Goal: Task Accomplishment & Management: Use online tool/utility

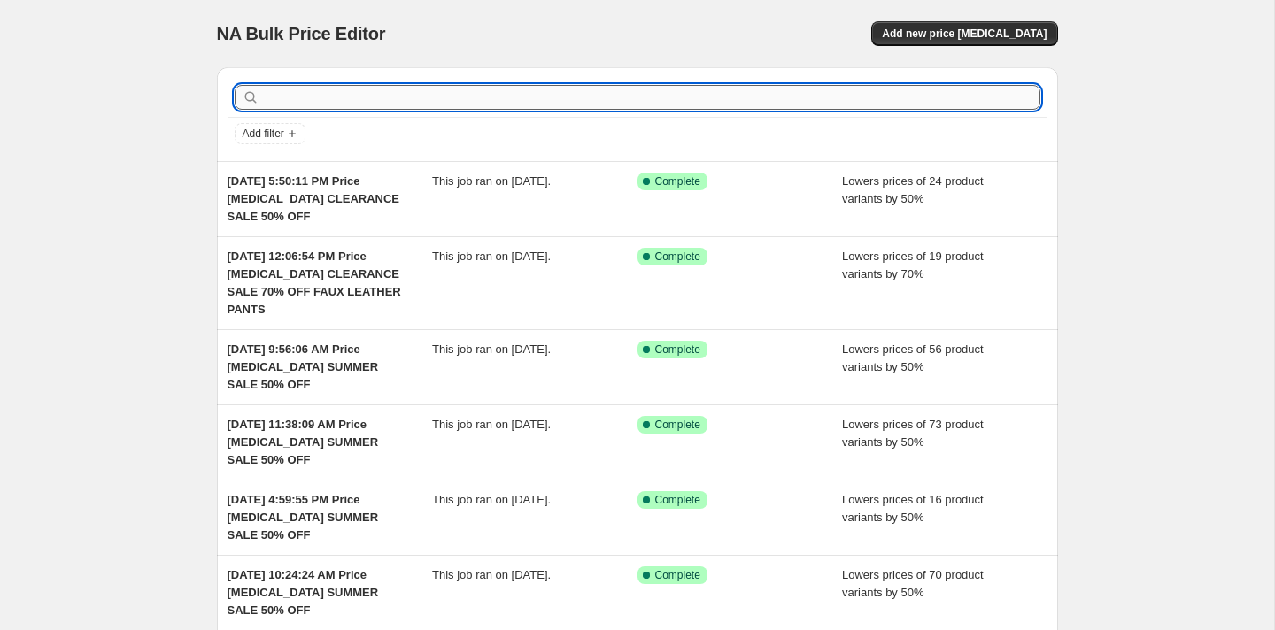
click at [336, 90] on input "text" at bounding box center [651, 97] width 777 height 25
type input "pj salvage end o"
click at [464, 98] on input "text" at bounding box center [651, 97] width 777 height 25
type input "PJ"
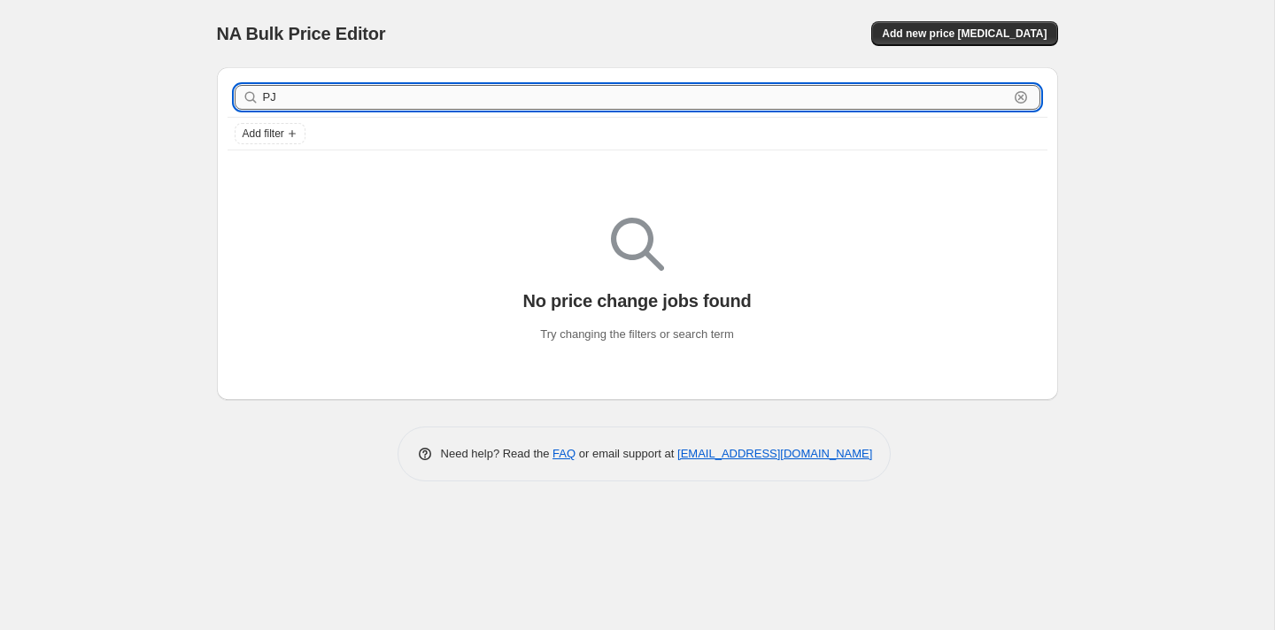
click at [305, 94] on input "PJ" at bounding box center [636, 97] width 746 height 25
type input "P"
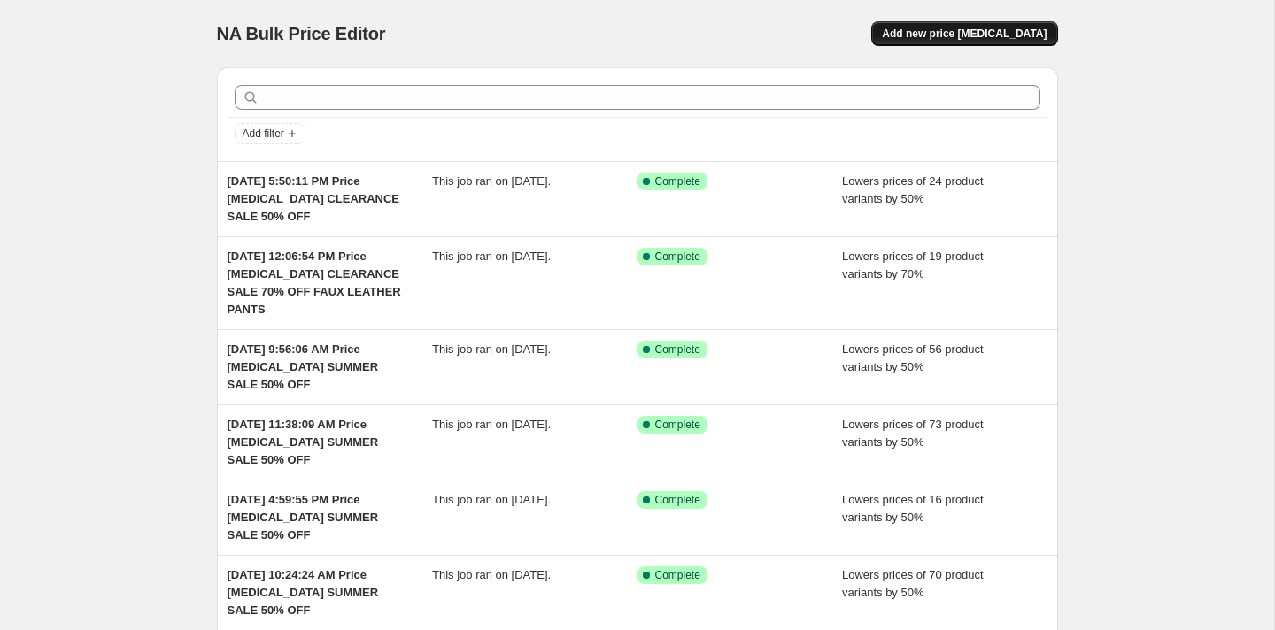
click at [933, 33] on span "Add new price [MEDICAL_DATA]" at bounding box center [964, 34] width 165 height 14
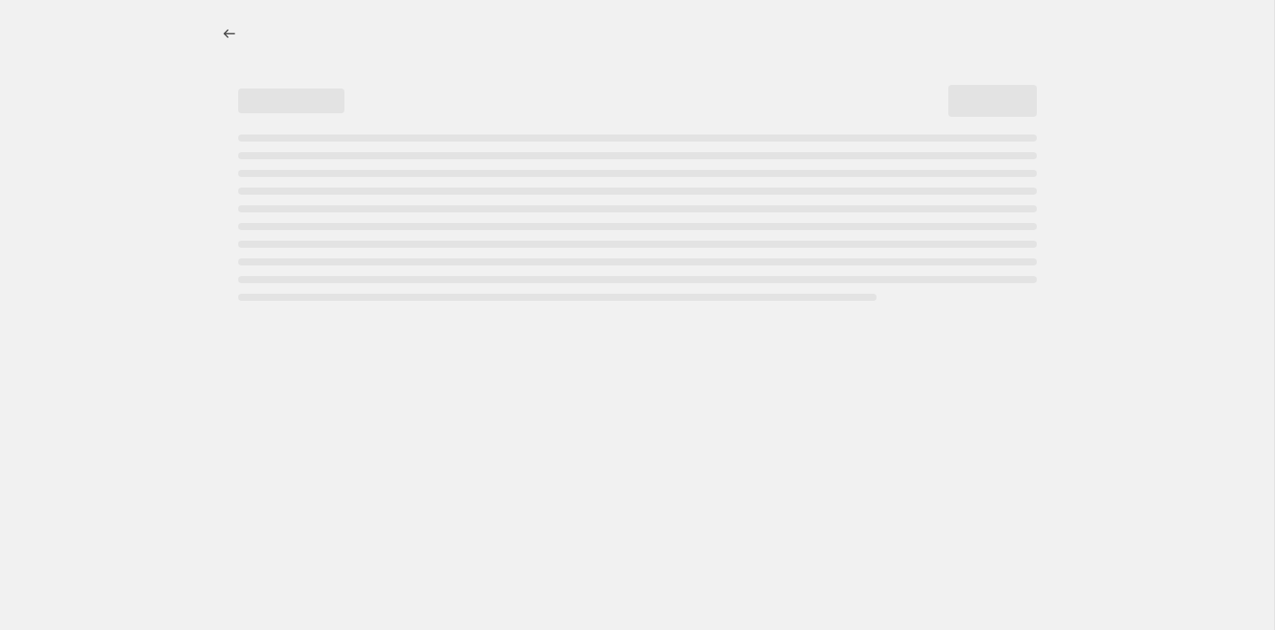
select select "percentage"
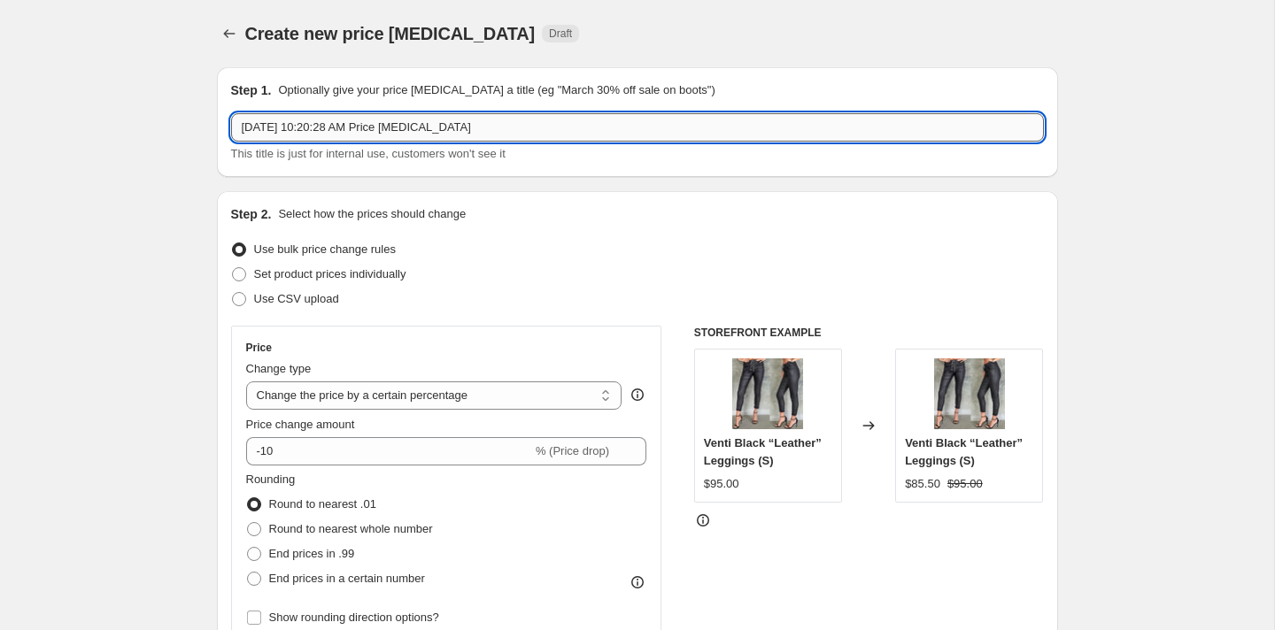
click at [536, 120] on input "Sep 5, 2025, 10:20:28 AM Price change job" at bounding box center [637, 127] width 813 height 28
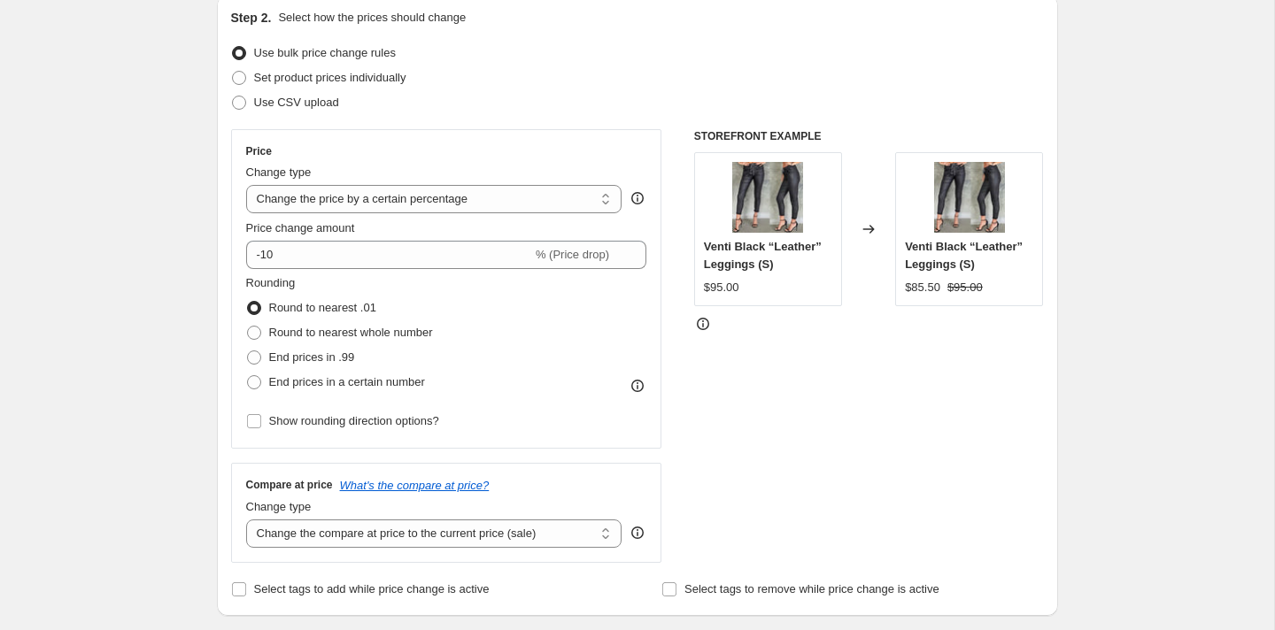
scroll to position [232, 0]
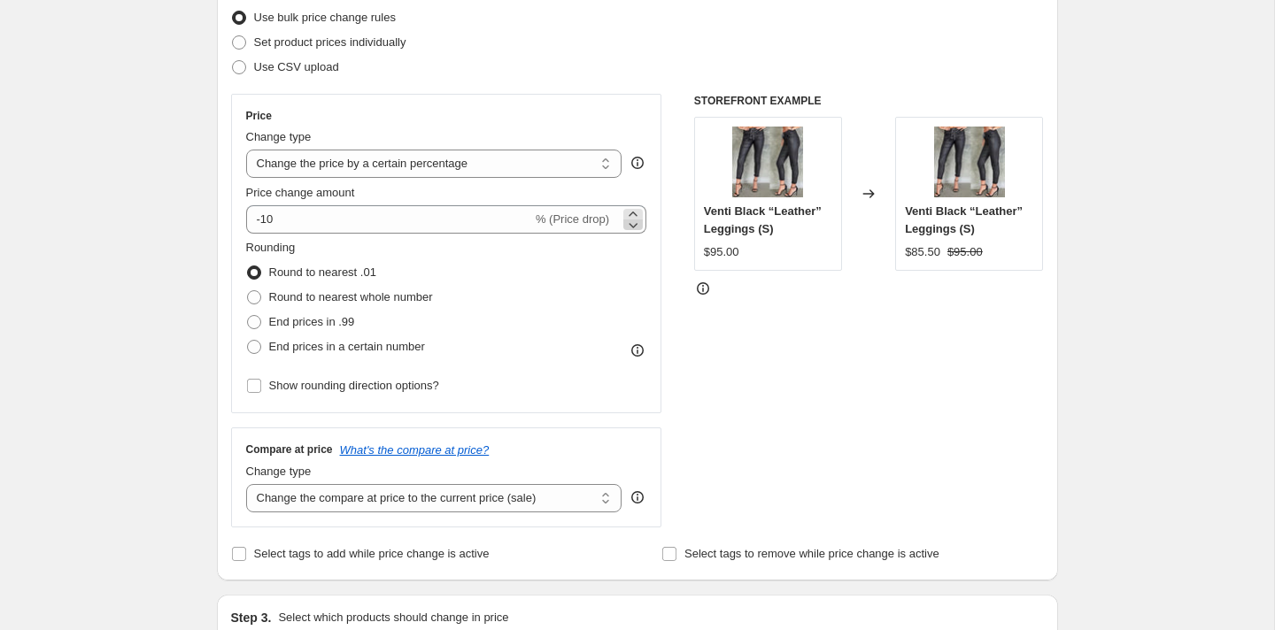
type input "Sep 5, 2025, 10:20:28 AM Price change job PJ Salvage"
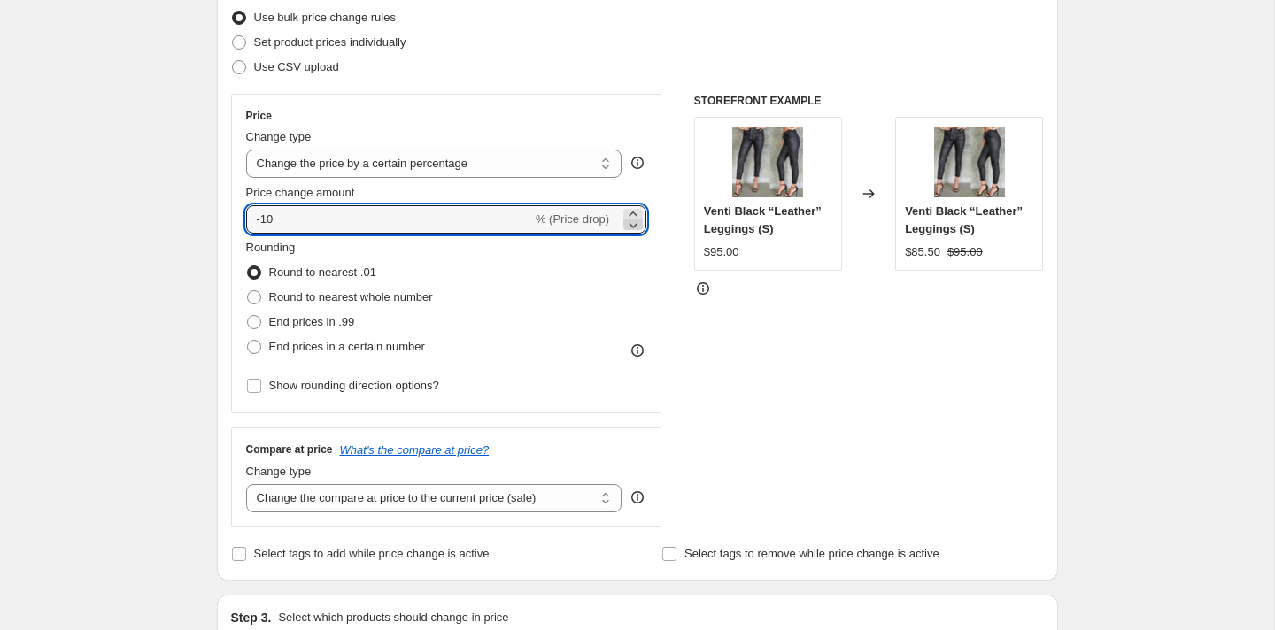
click at [631, 228] on icon at bounding box center [633, 225] width 18 height 18
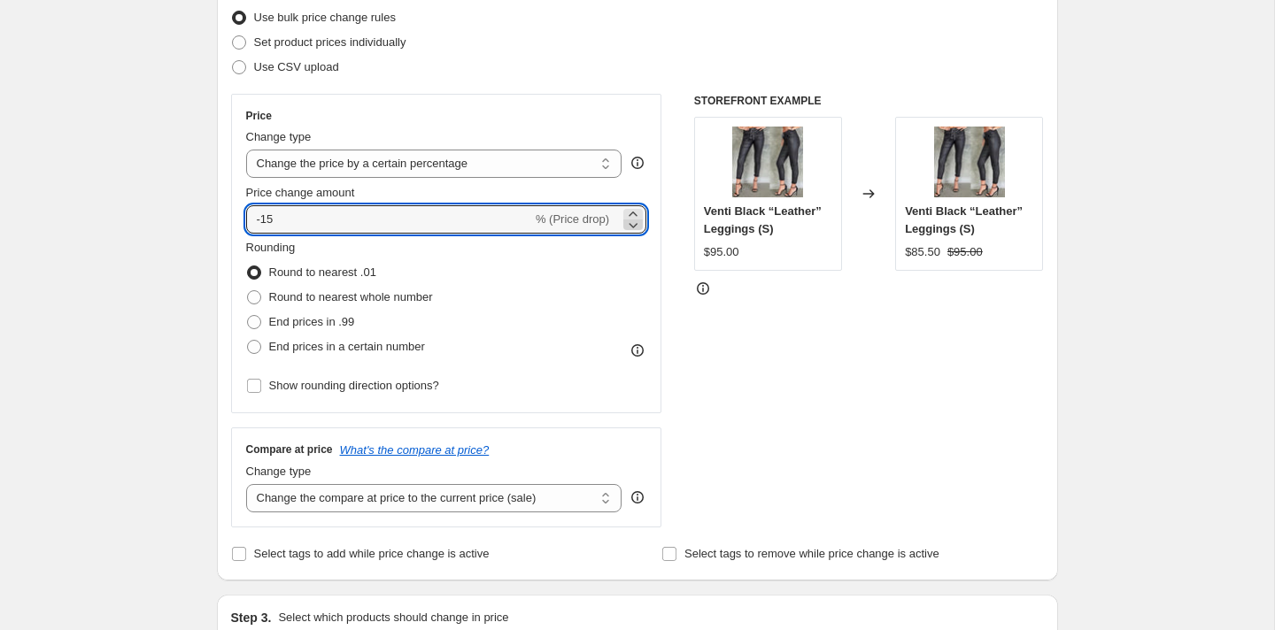
click at [631, 228] on icon at bounding box center [633, 225] width 18 height 18
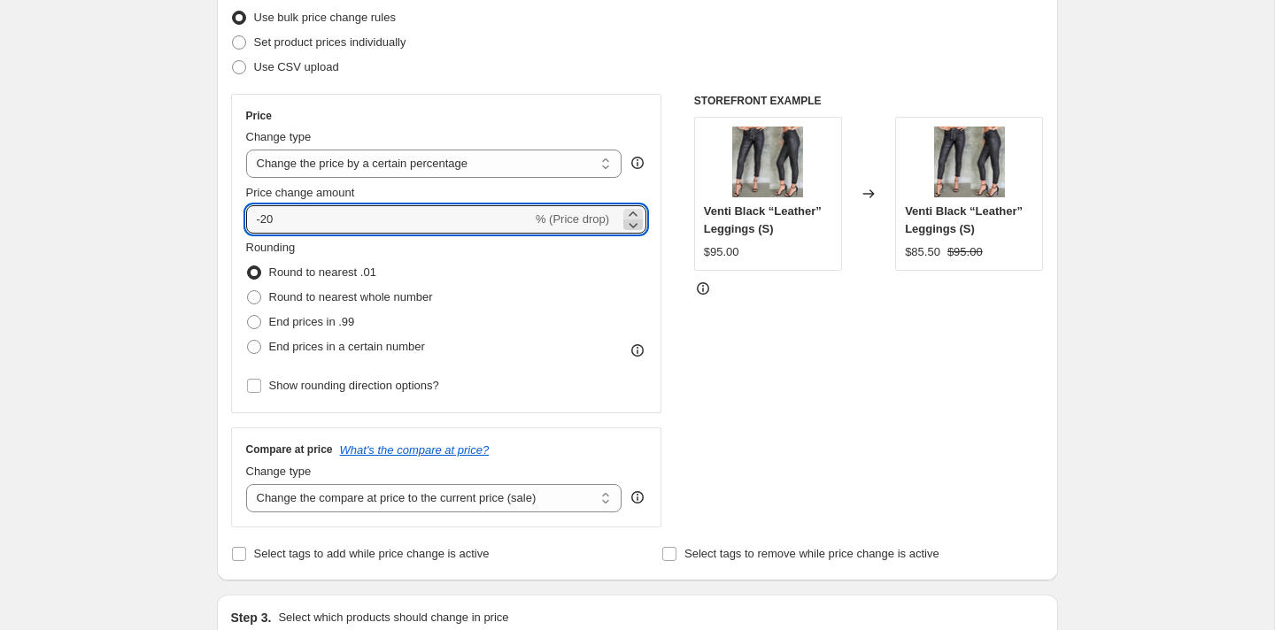
click at [631, 228] on icon at bounding box center [633, 225] width 18 height 18
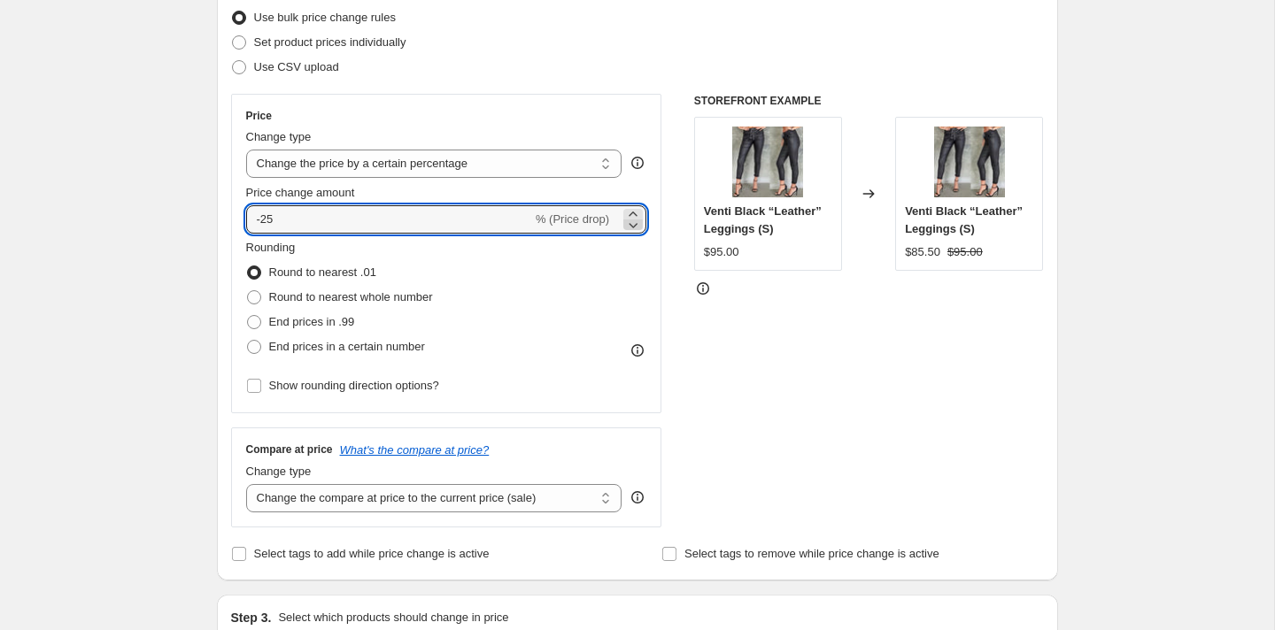
click at [631, 228] on icon at bounding box center [633, 225] width 18 height 18
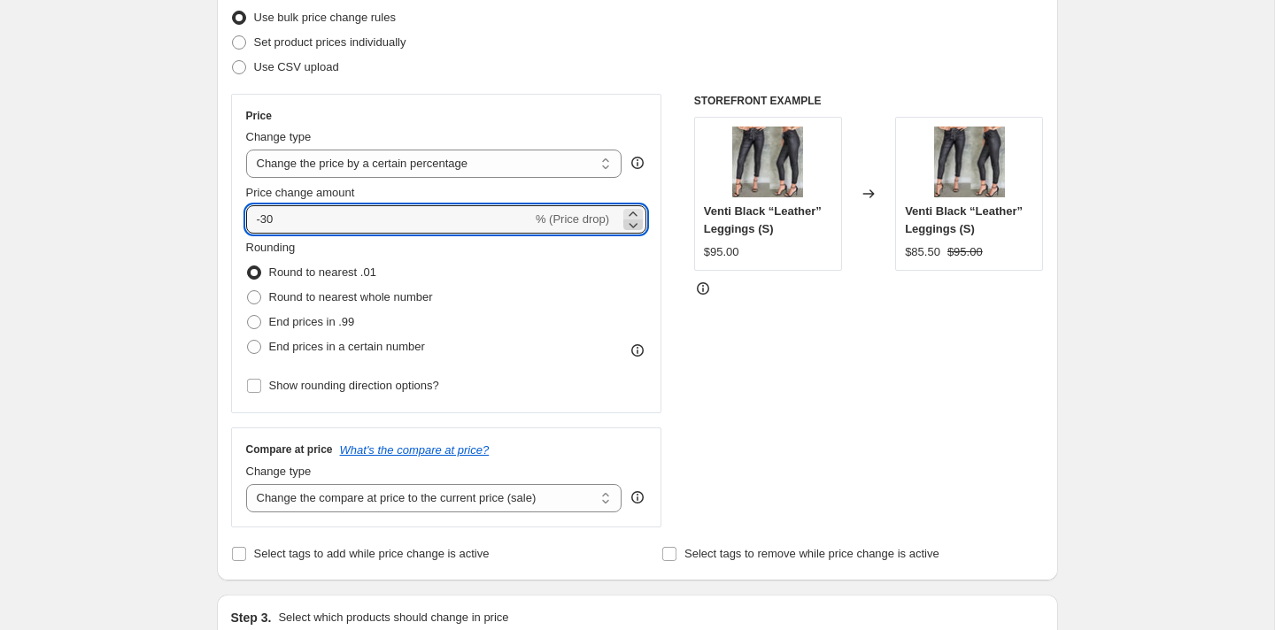
click at [631, 228] on icon at bounding box center [633, 225] width 18 height 18
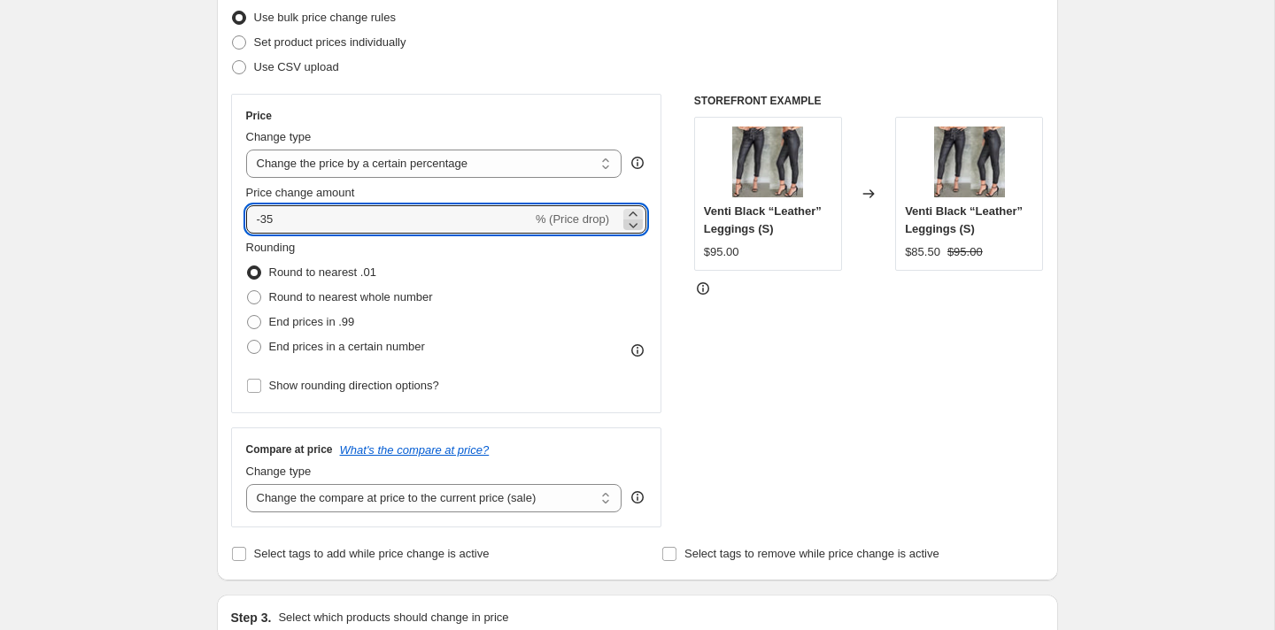
click at [631, 228] on icon at bounding box center [633, 225] width 18 height 18
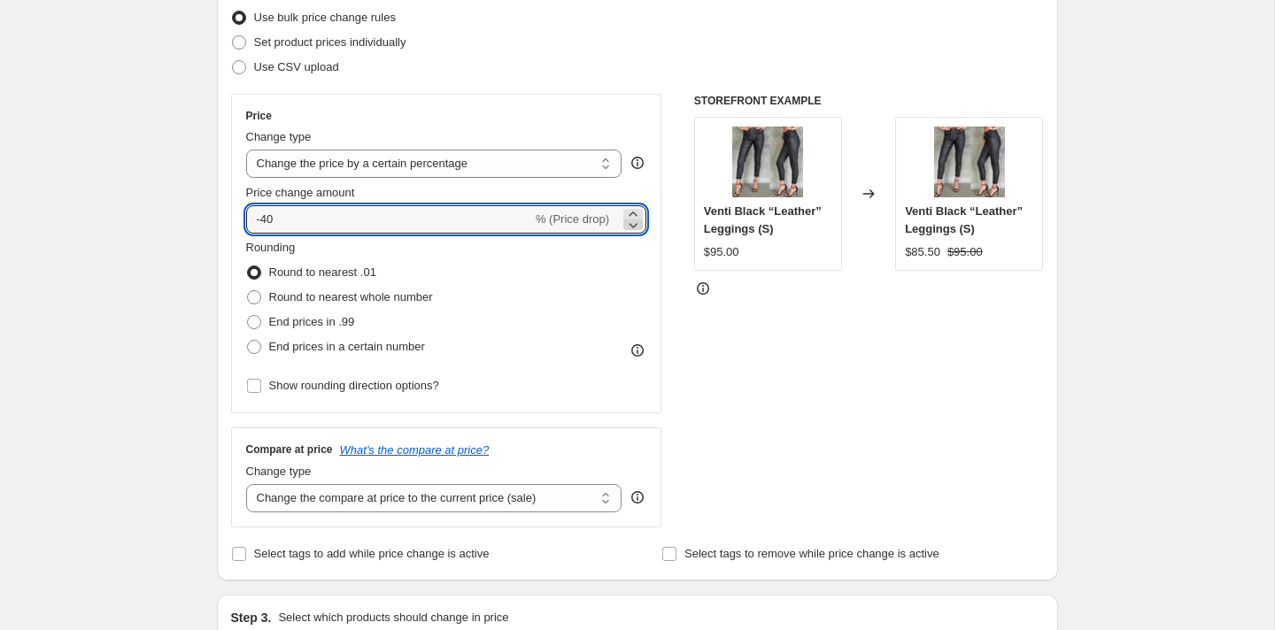
click at [631, 228] on icon at bounding box center [633, 225] width 18 height 18
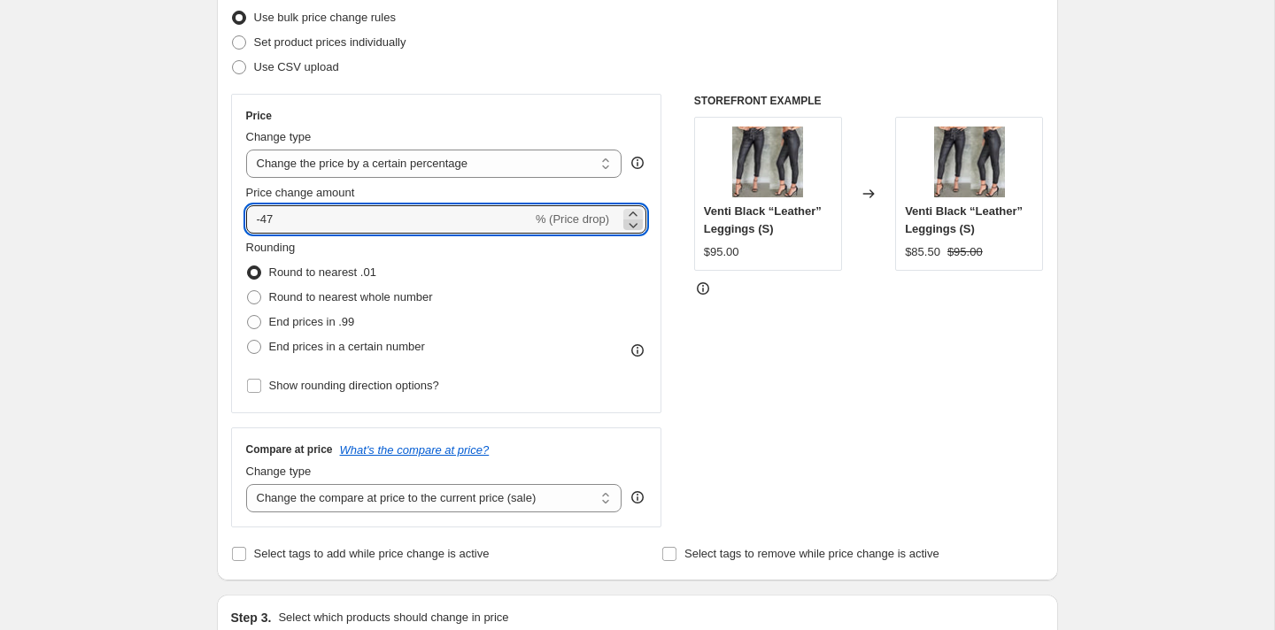
click at [631, 228] on icon at bounding box center [633, 225] width 18 height 18
click at [634, 216] on icon at bounding box center [633, 225] width 18 height 18
click at [635, 213] on icon at bounding box center [633, 214] width 18 height 18
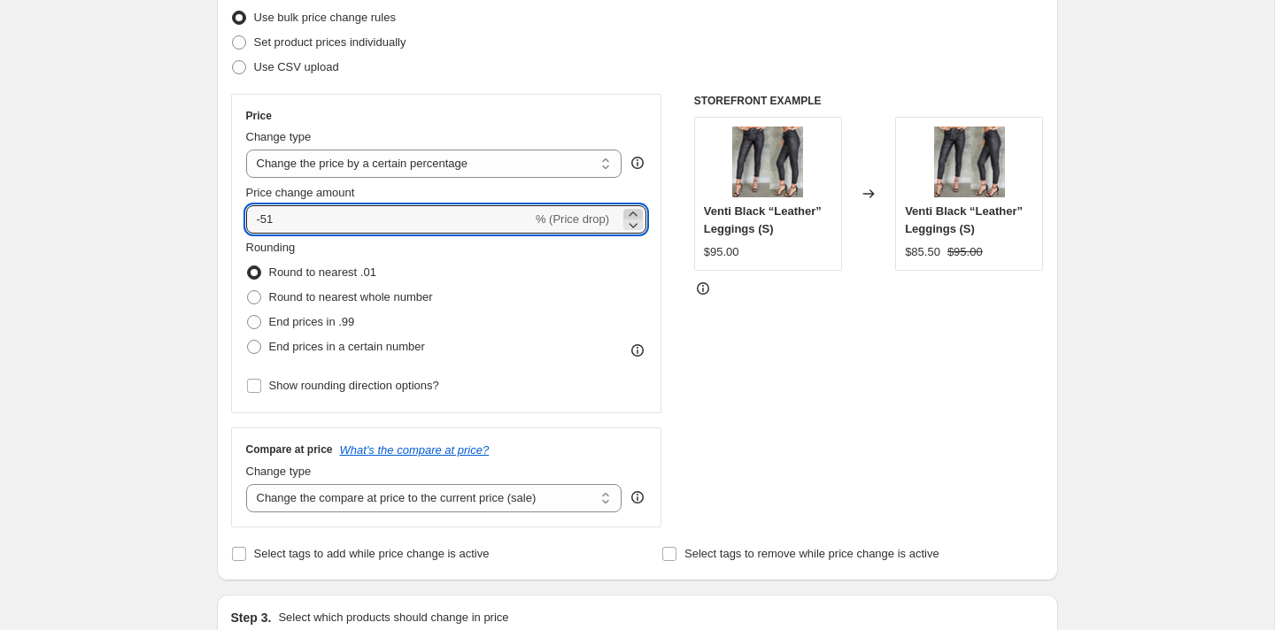
click at [635, 213] on icon at bounding box center [633, 214] width 18 height 18
type input "-50"
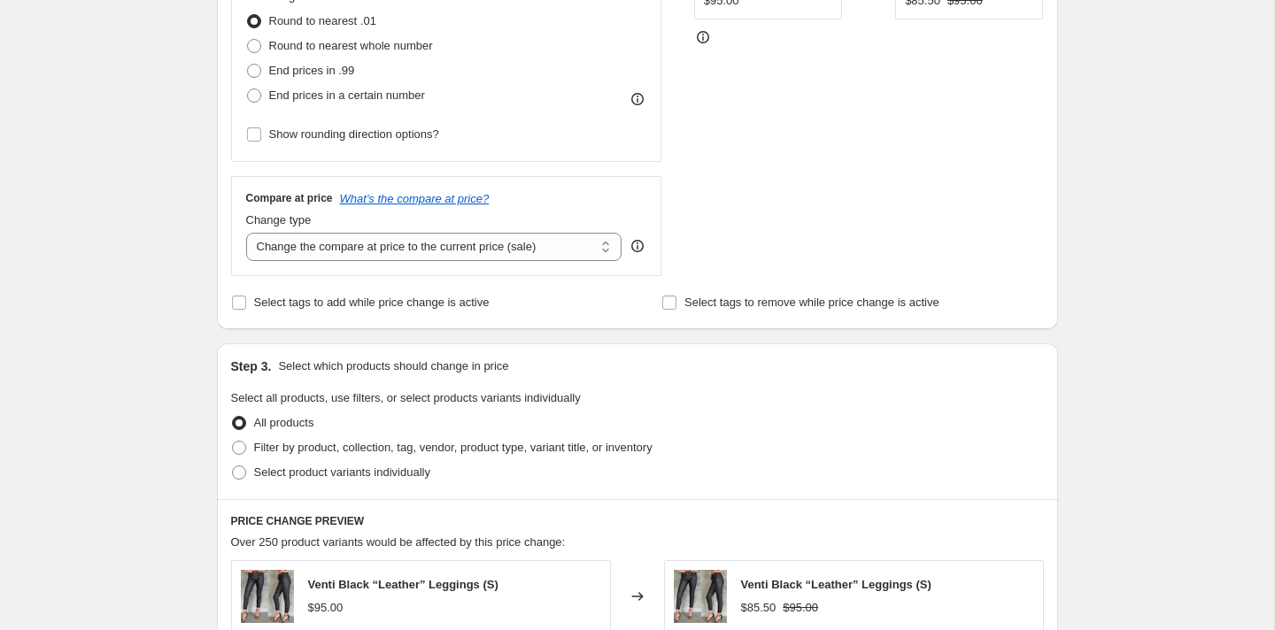
scroll to position [491, 0]
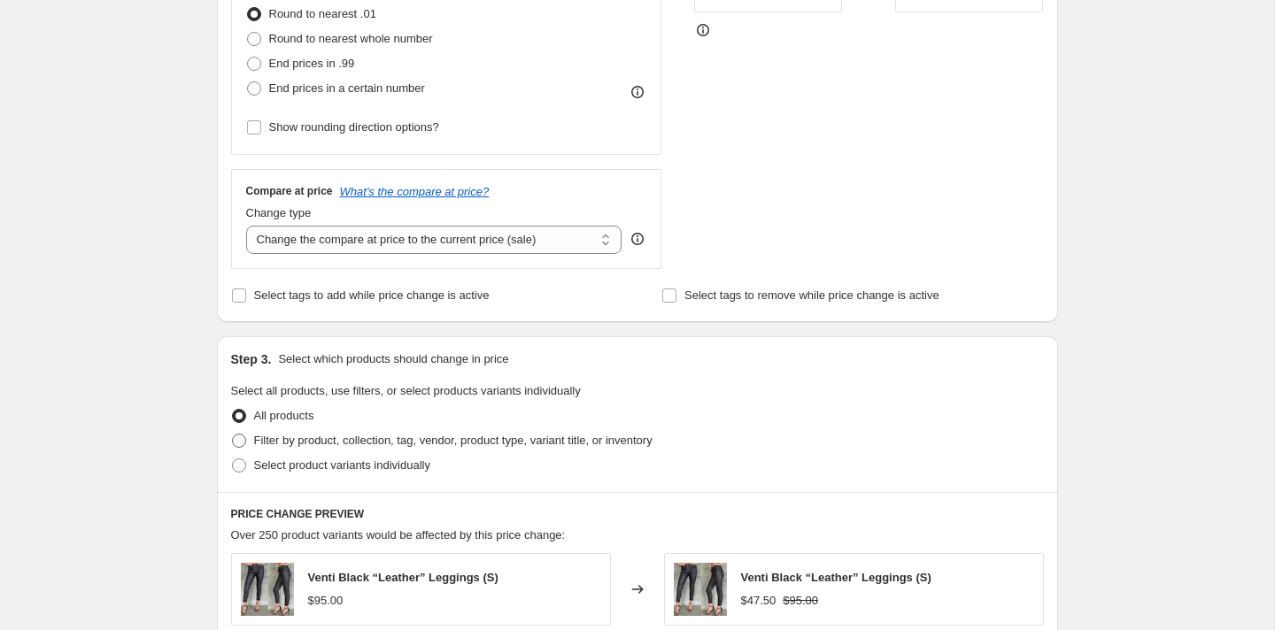
click at [243, 440] on span at bounding box center [239, 441] width 14 height 14
click at [233, 435] on input "Filter by product, collection, tag, vendor, product type, variant title, or inv…" at bounding box center [232, 434] width 1 height 1
radio input "true"
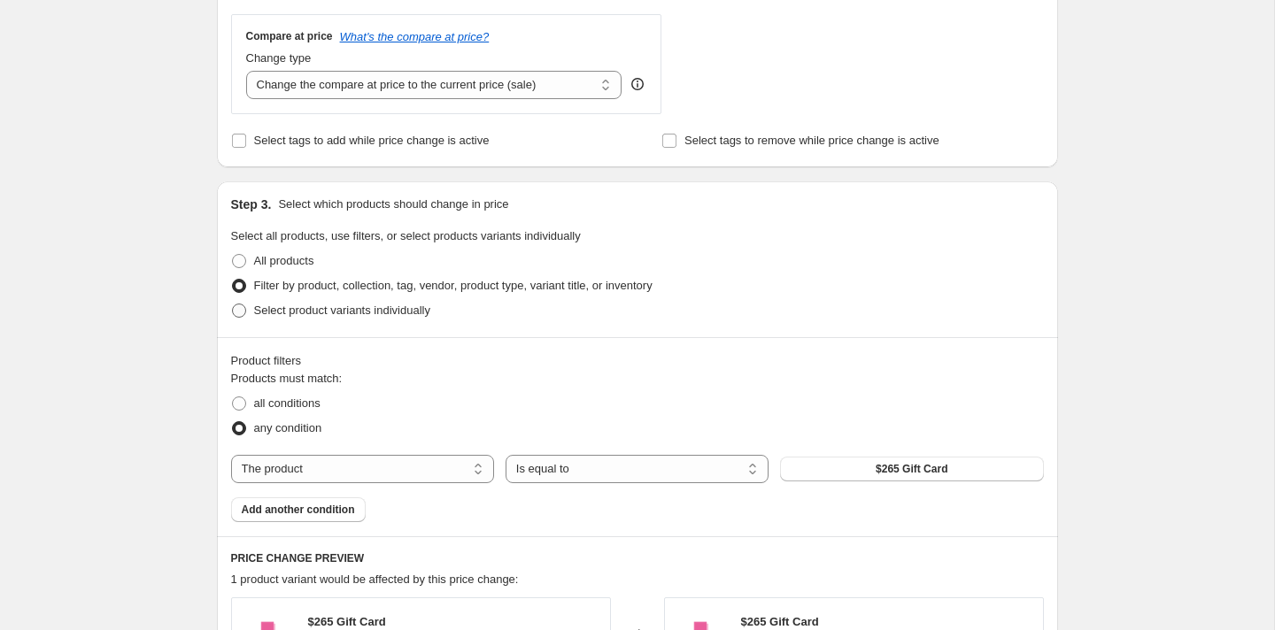
scroll to position [629, 0]
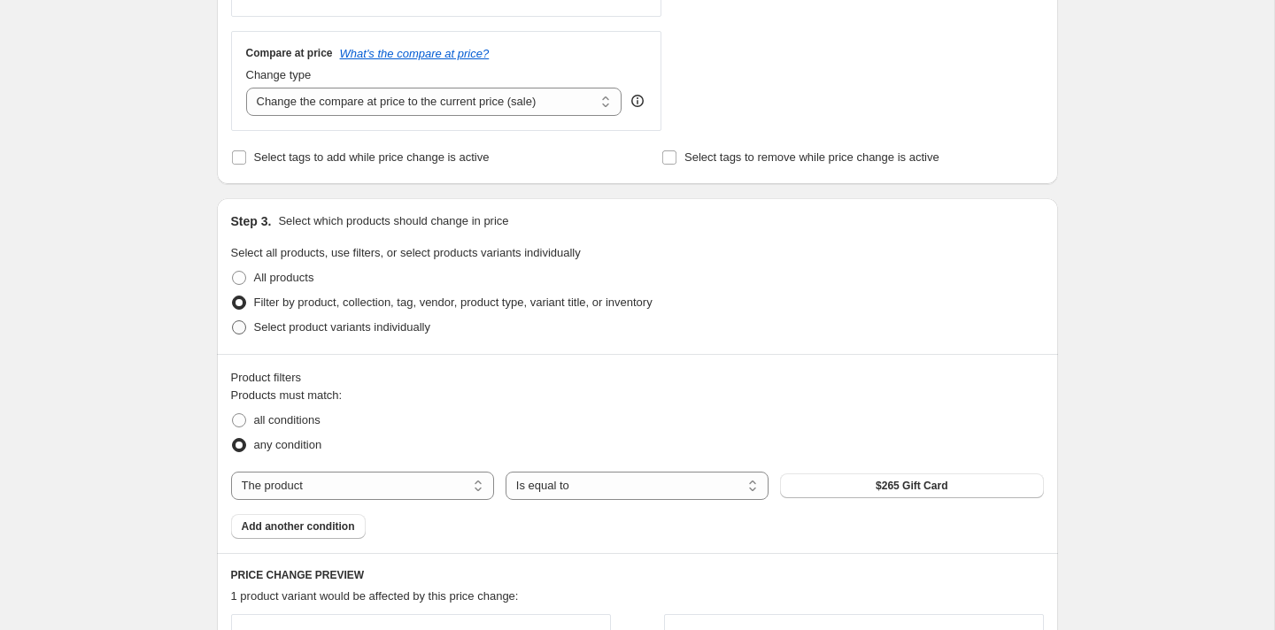
click at [238, 334] on span at bounding box center [239, 328] width 16 height 16
click at [233, 321] on input "Select product variants individually" at bounding box center [232, 321] width 1 height 1
radio input "true"
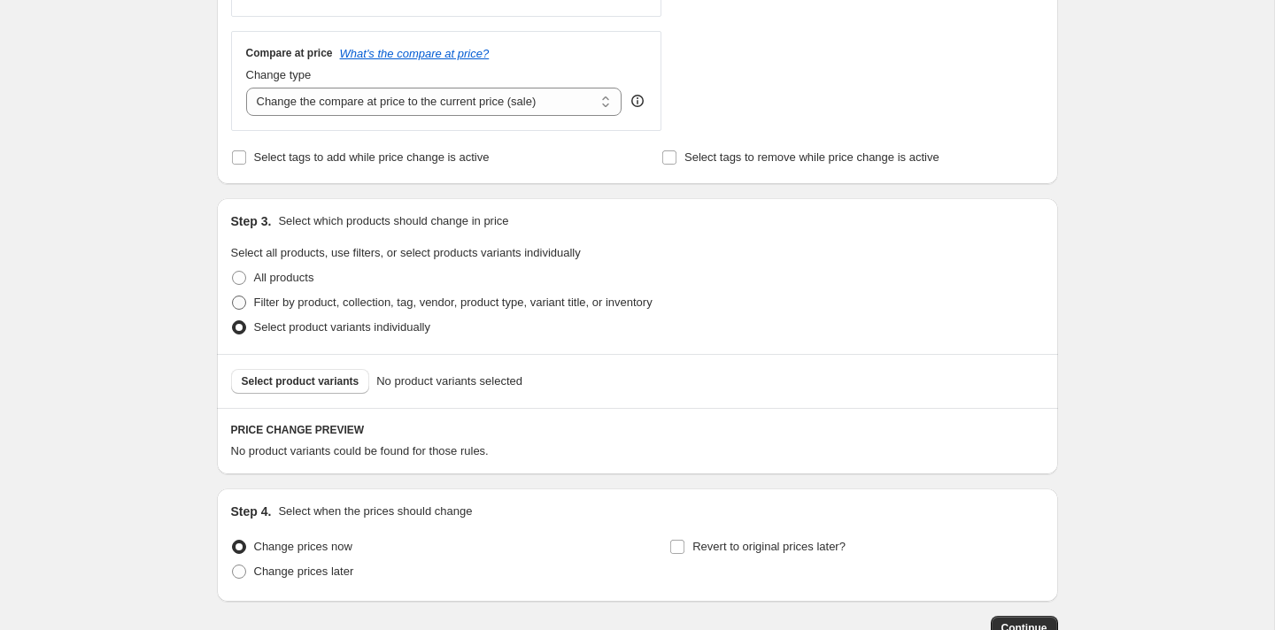
click at [243, 302] on span at bounding box center [239, 303] width 14 height 14
click at [233, 297] on input "Filter by product, collection, tag, vendor, product type, variant title, or inv…" at bounding box center [232, 296] width 1 height 1
radio input "true"
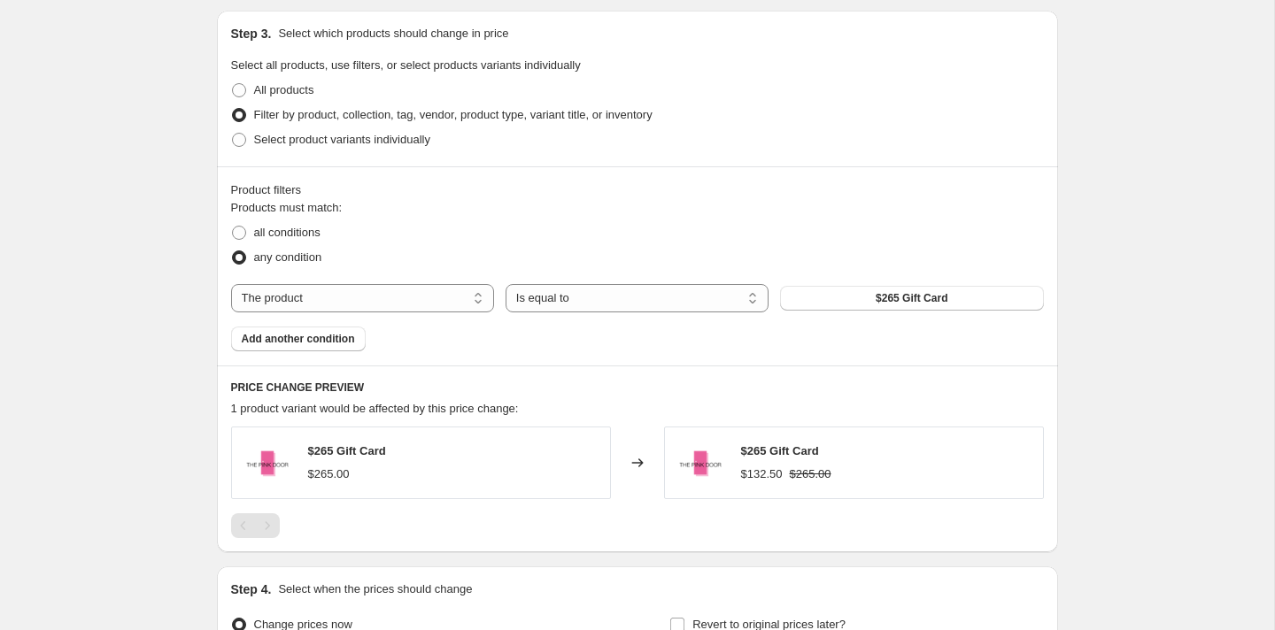
scroll to position [821, 0]
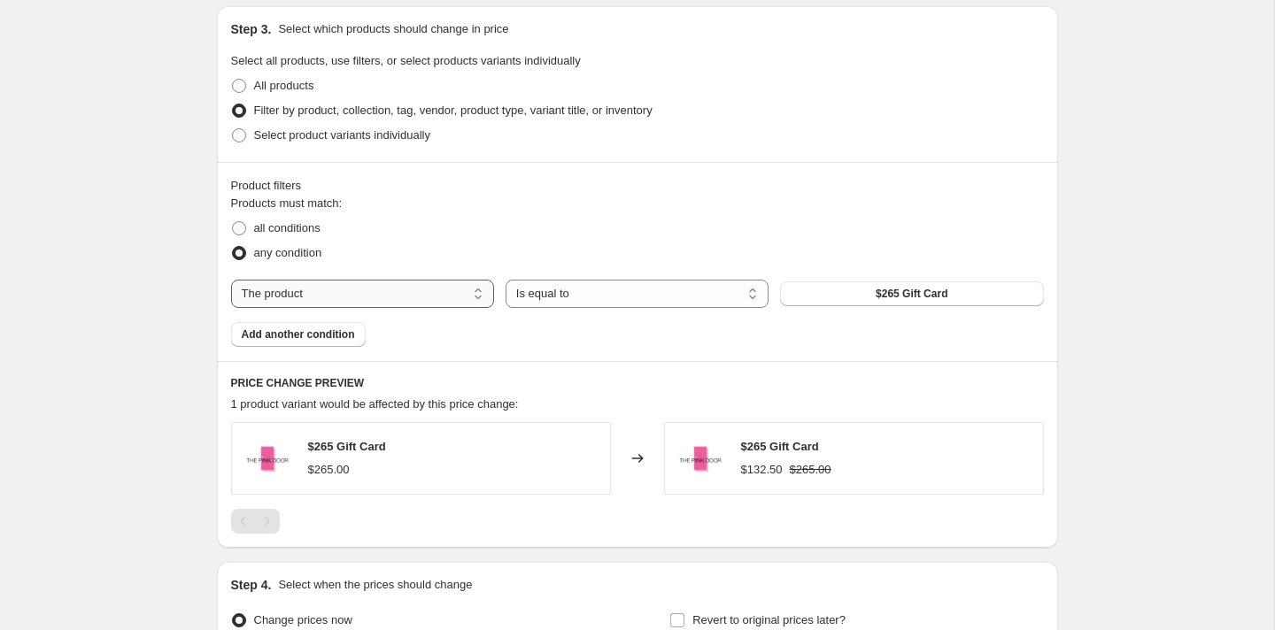
click at [476, 297] on select "The product The product's collection The product's tag The product's vendor The…" at bounding box center [362, 294] width 263 height 28
select select "collection"
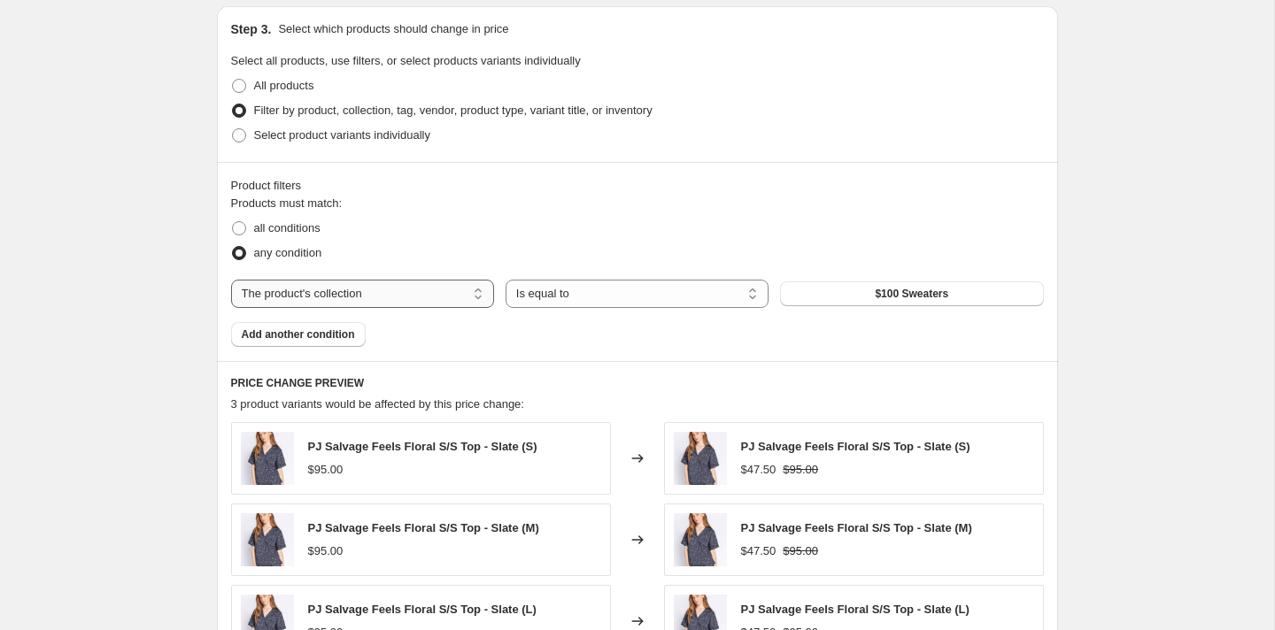
click at [423, 295] on select "The product The product's collection The product's tag The product's vendor The…" at bounding box center [362, 294] width 263 height 28
click at [241, 139] on span at bounding box center [239, 135] width 14 height 14
click at [233, 129] on input "Select product variants individually" at bounding box center [232, 128] width 1 height 1
radio input "true"
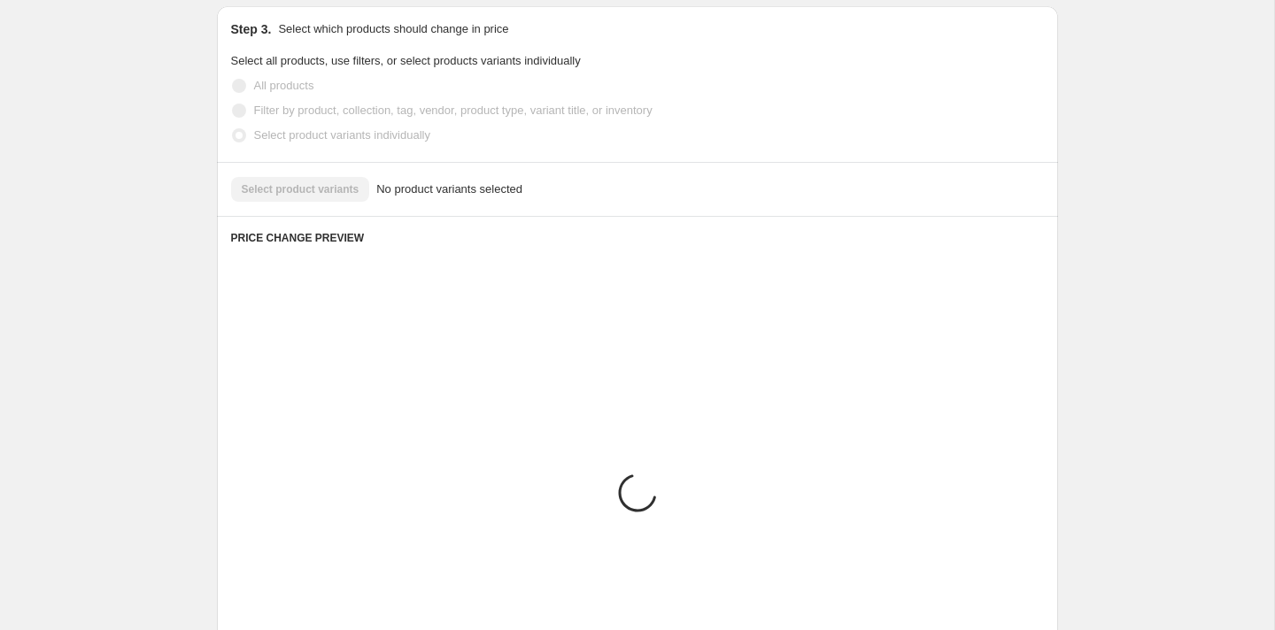
scroll to position [747, 0]
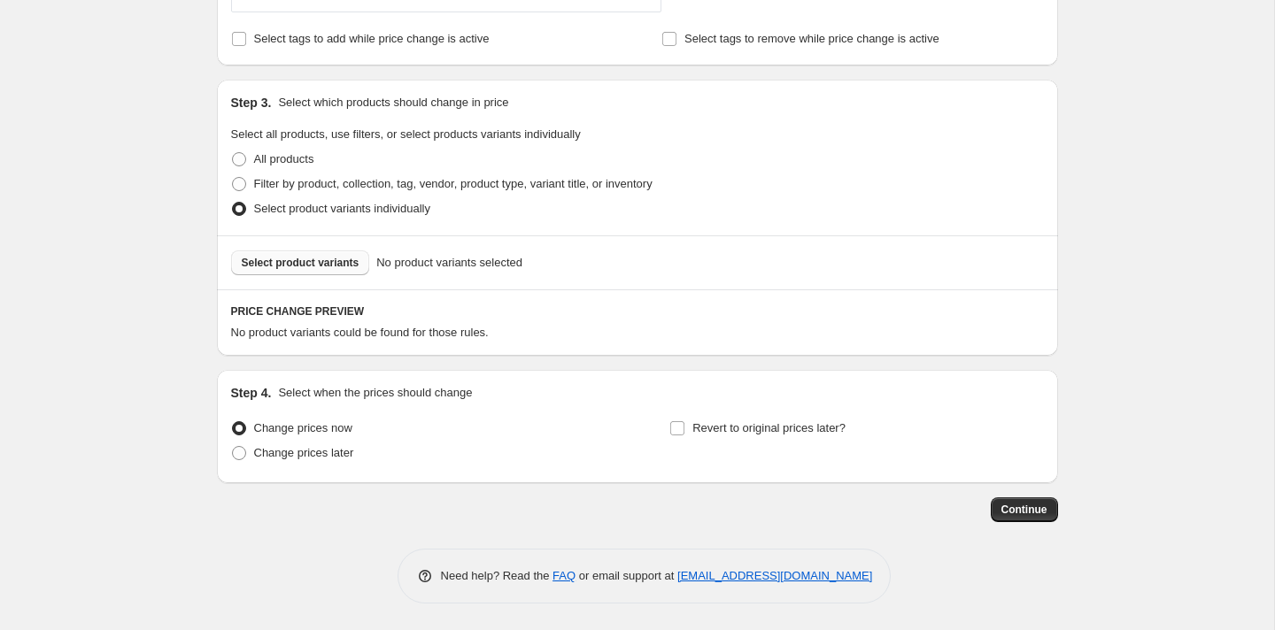
click at [291, 253] on button "Select product variants" at bounding box center [300, 263] width 139 height 25
click at [308, 266] on span "Select product variants" at bounding box center [301, 263] width 118 height 14
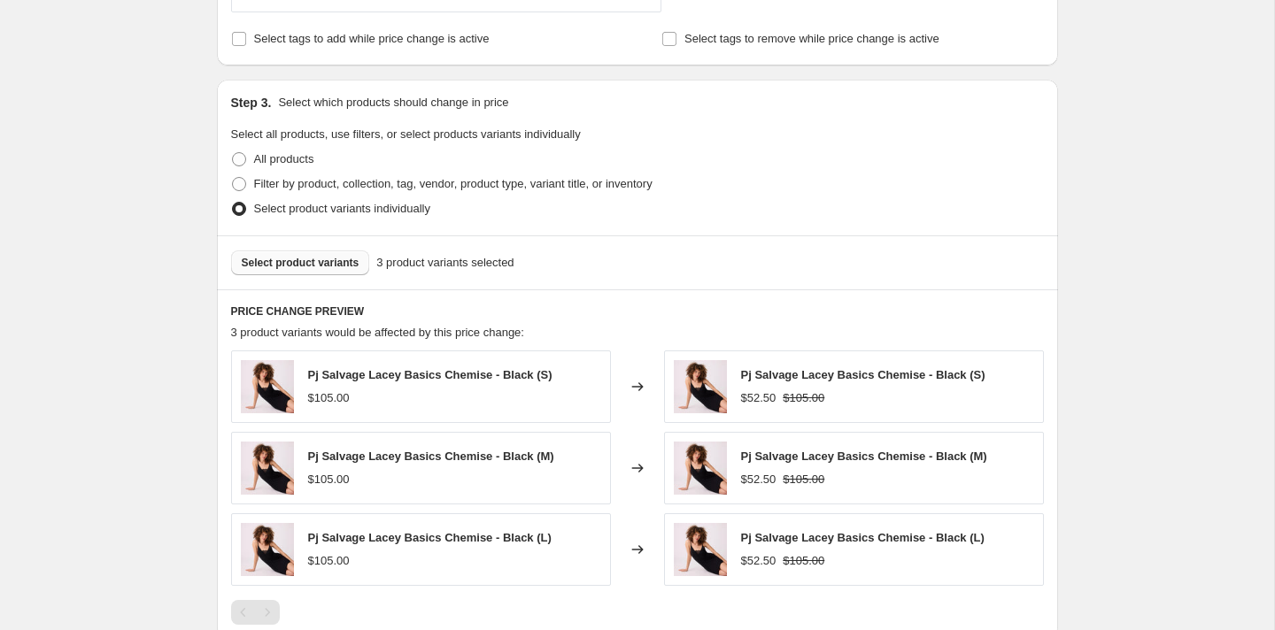
click at [301, 259] on span "Select product variants" at bounding box center [301, 263] width 118 height 14
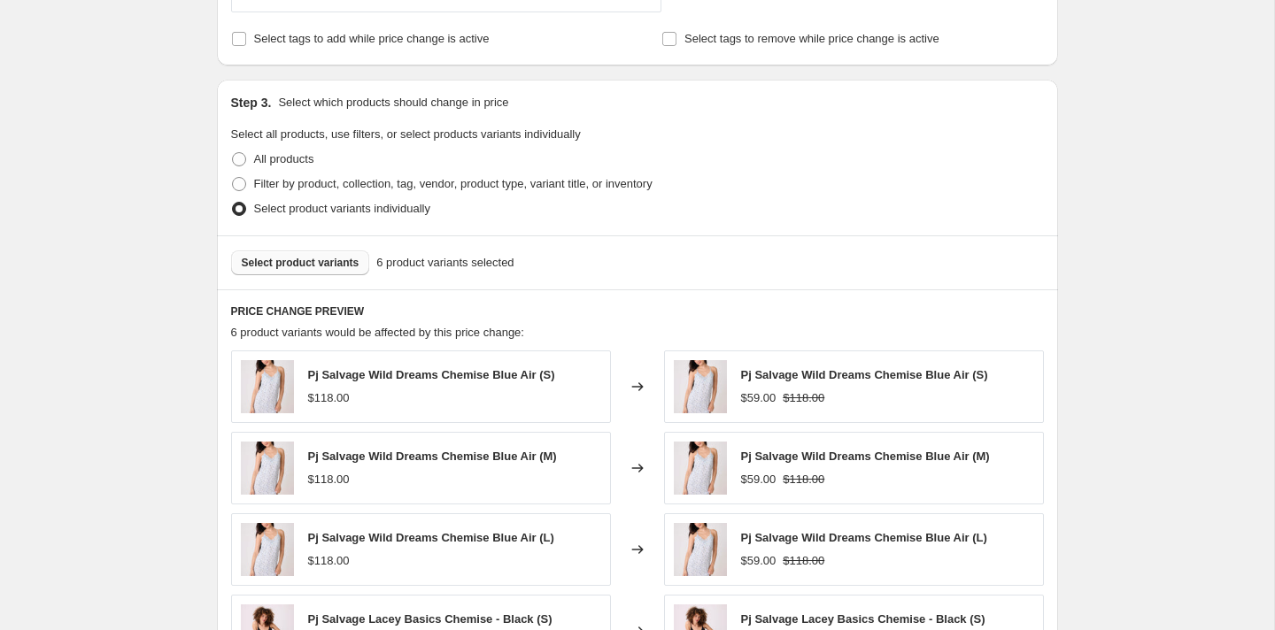
click at [309, 264] on span "Select product variants" at bounding box center [301, 263] width 118 height 14
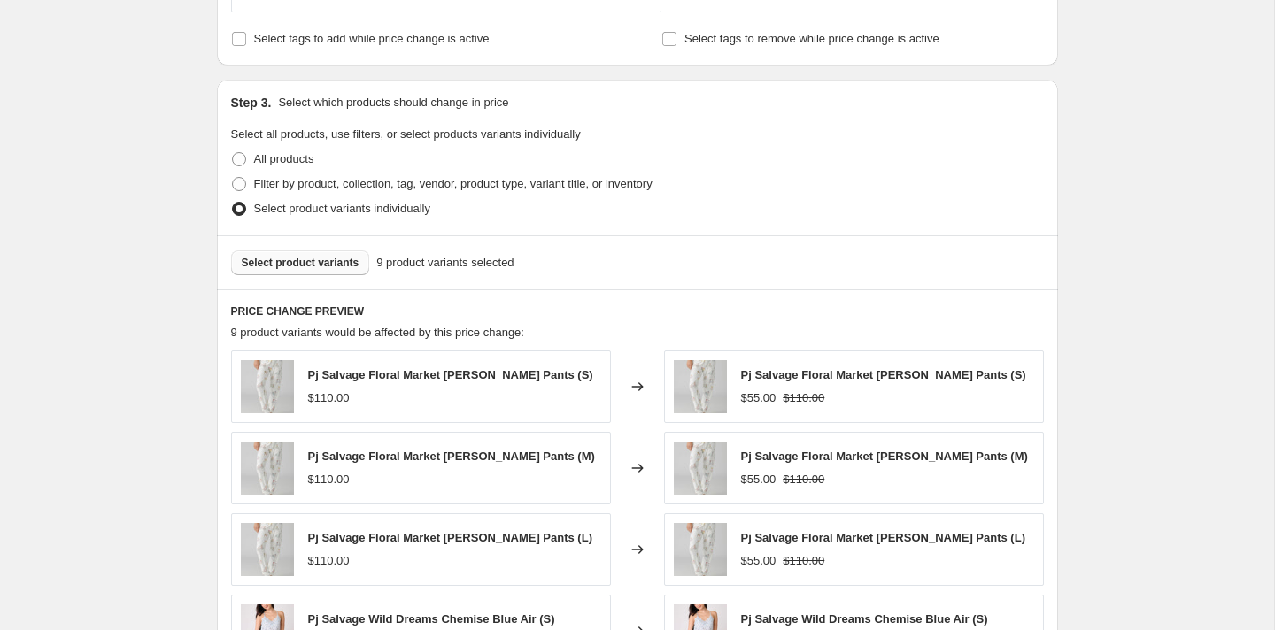
click at [313, 263] on span "Select product variants" at bounding box center [301, 263] width 118 height 14
click at [318, 261] on span "Select product variants" at bounding box center [301, 263] width 118 height 14
click at [351, 270] on button "Select product variants" at bounding box center [300, 263] width 139 height 25
click at [311, 258] on span "Select product variants" at bounding box center [301, 263] width 118 height 14
click at [329, 267] on span "Select product variants" at bounding box center [301, 263] width 118 height 14
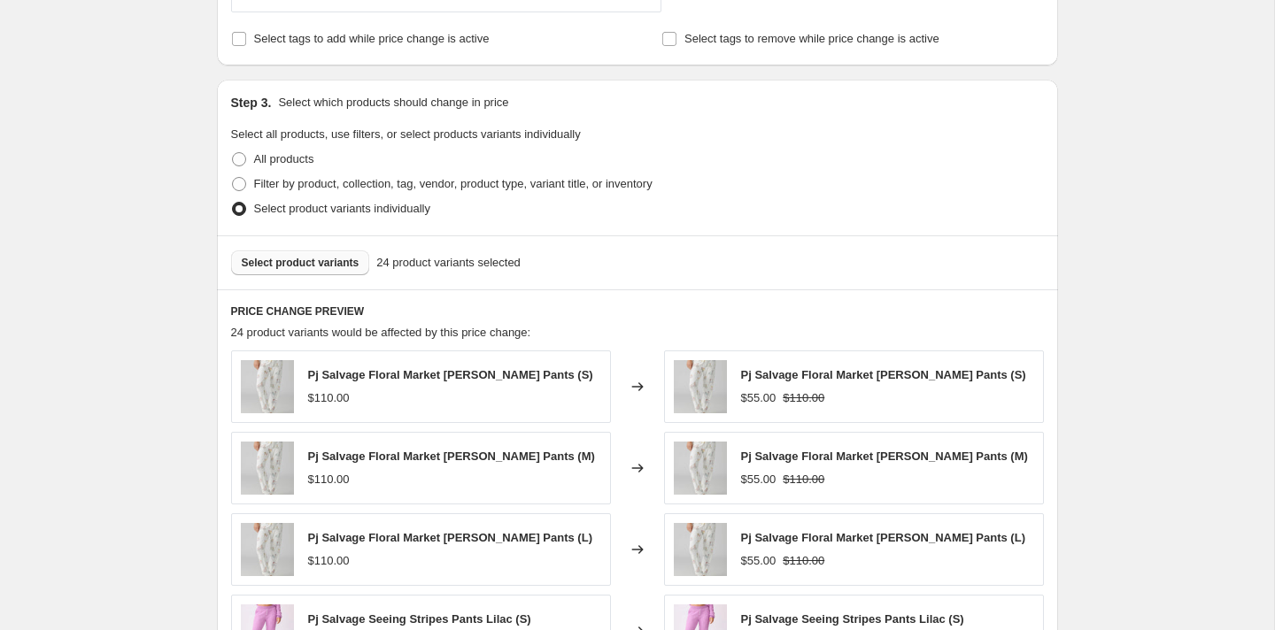
click at [320, 263] on span "Select product variants" at bounding box center [301, 263] width 118 height 14
click at [345, 269] on button "Select product variants" at bounding box center [300, 263] width 139 height 25
click at [332, 267] on span "Select product variants" at bounding box center [301, 263] width 118 height 14
click at [353, 262] on span "Select product variants" at bounding box center [301, 263] width 118 height 14
click at [296, 265] on span "Select product variants" at bounding box center [301, 263] width 118 height 14
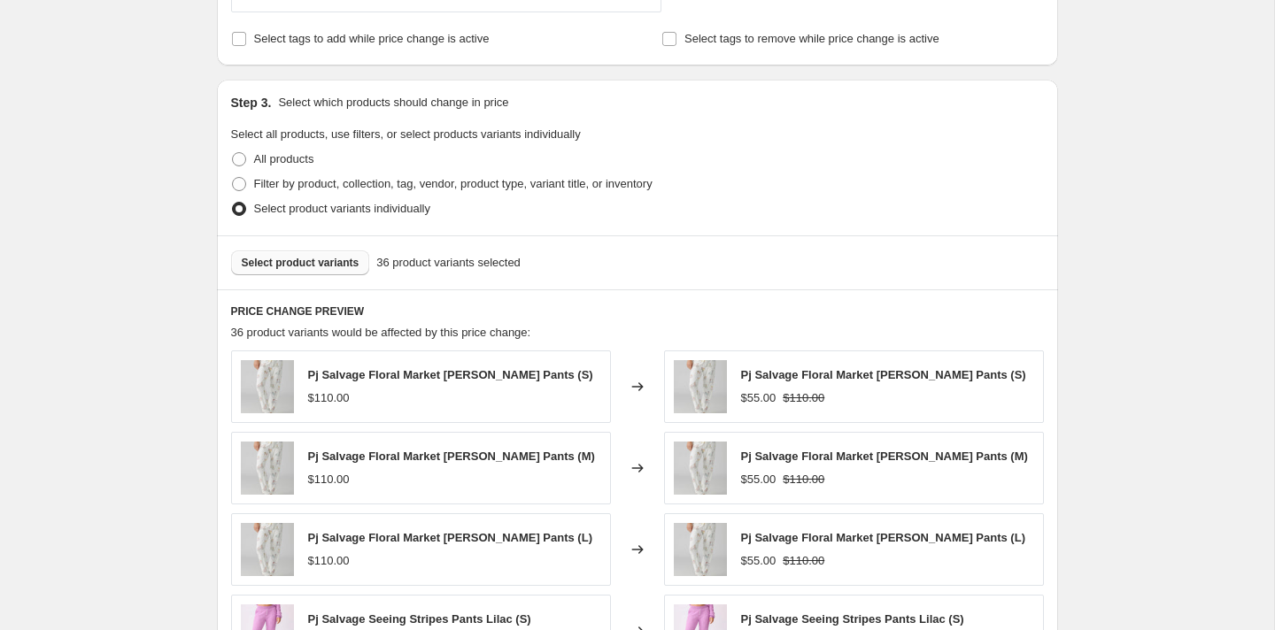
click at [321, 265] on span "Select product variants" at bounding box center [301, 263] width 118 height 14
click at [306, 262] on span "Select product variants" at bounding box center [301, 263] width 118 height 14
click at [333, 265] on span "Select product variants" at bounding box center [301, 263] width 118 height 14
click at [317, 258] on span "Select product variants" at bounding box center [301, 263] width 118 height 14
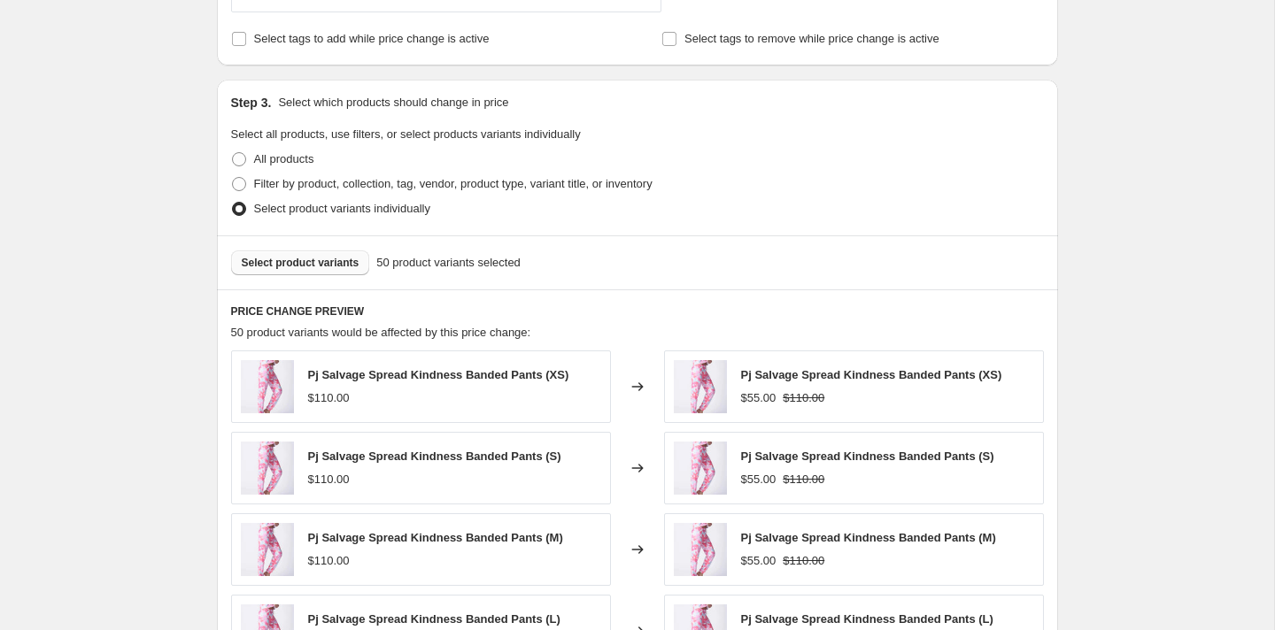
click at [261, 263] on span "Select product variants" at bounding box center [301, 263] width 118 height 14
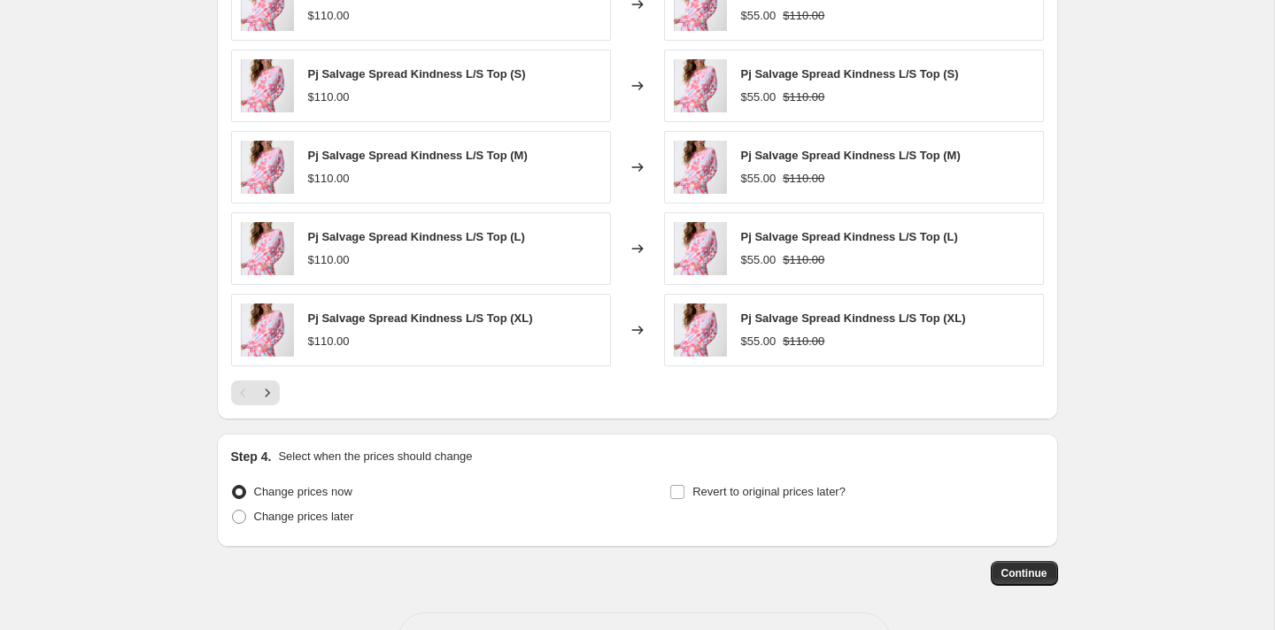
scroll to position [1194, 0]
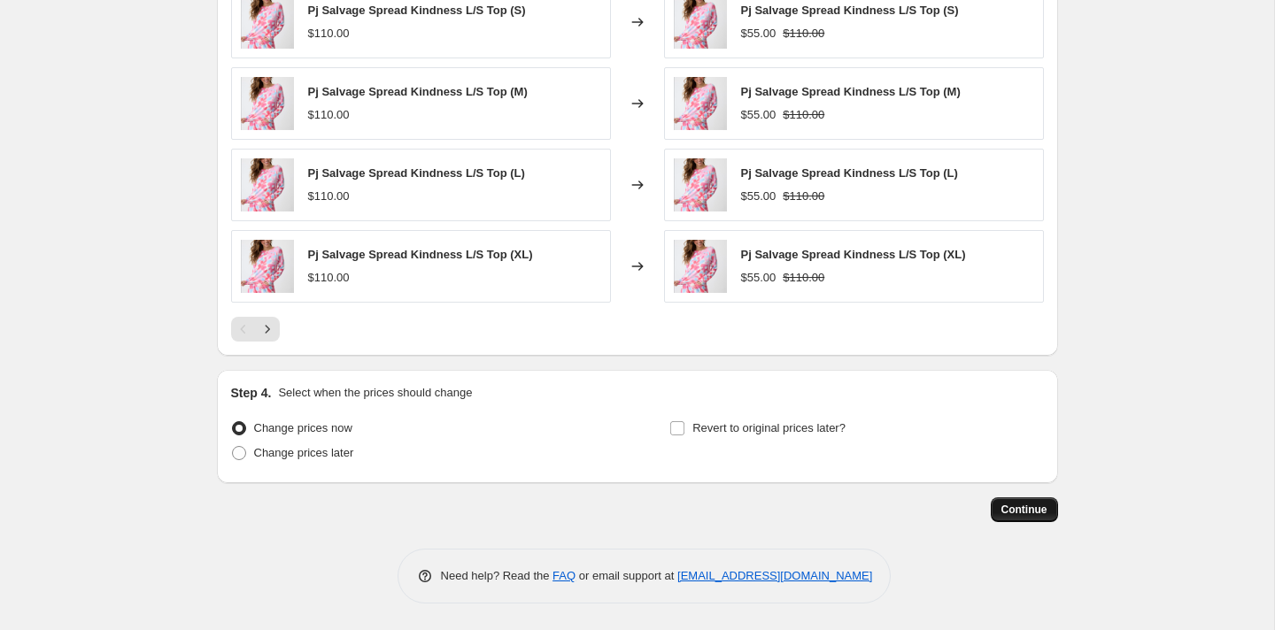
click at [1029, 515] on span "Continue" at bounding box center [1025, 510] width 46 height 14
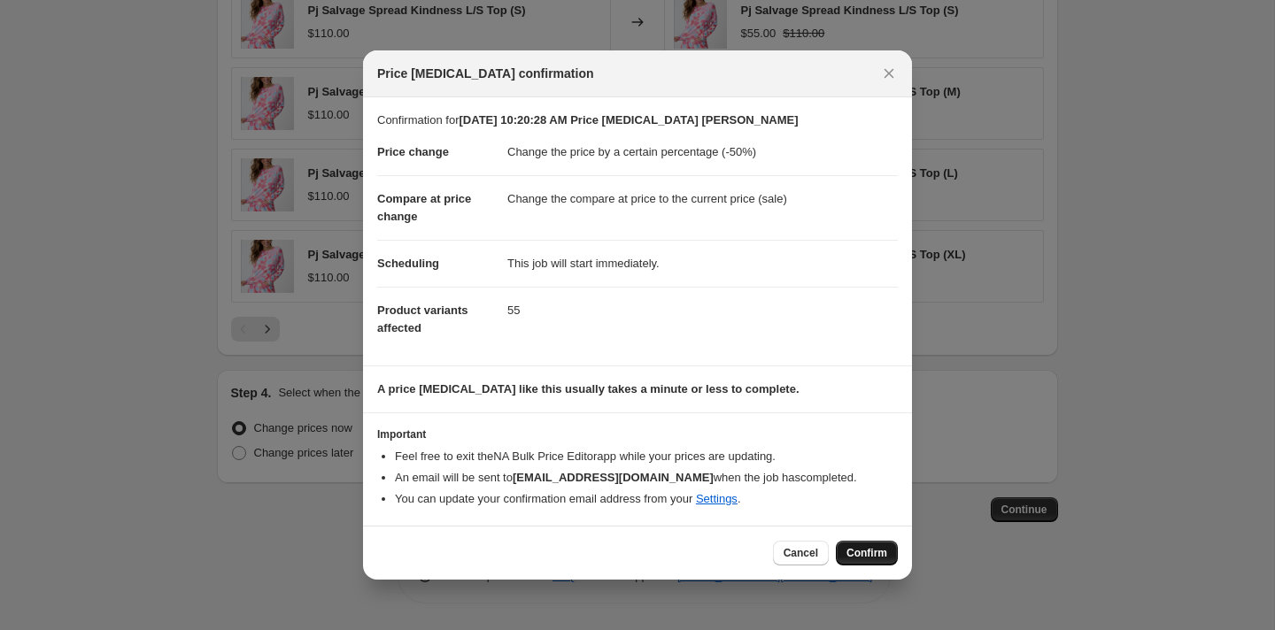
click at [870, 557] on span "Confirm" at bounding box center [867, 553] width 41 height 14
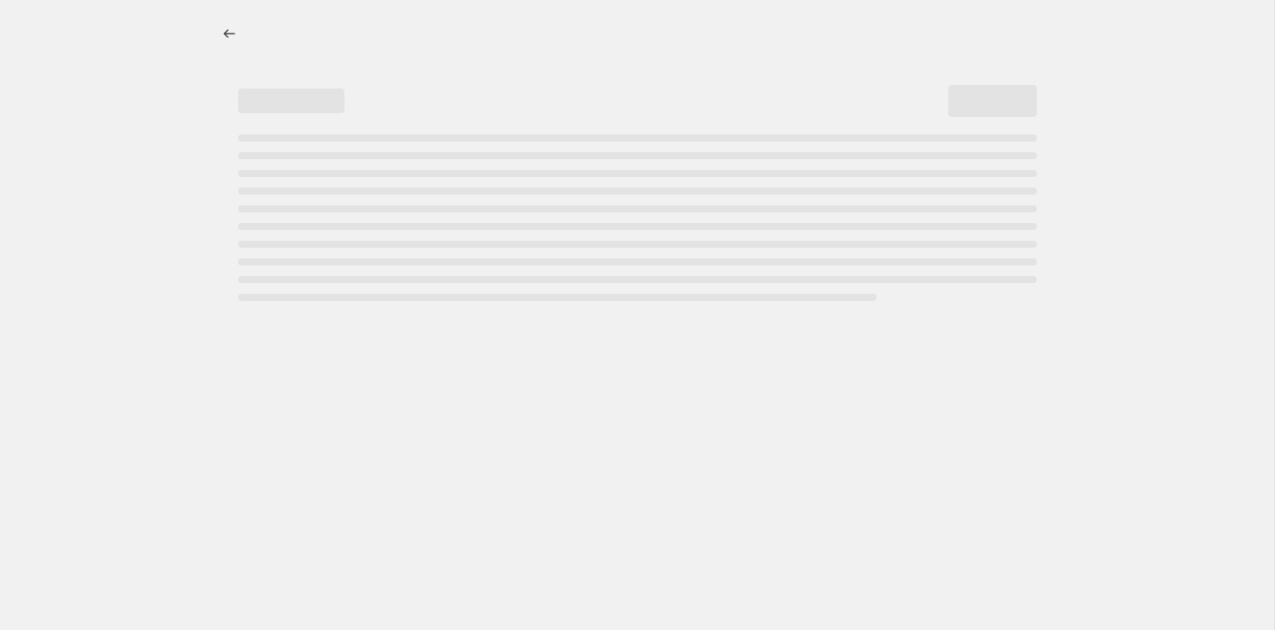
select select "percentage"
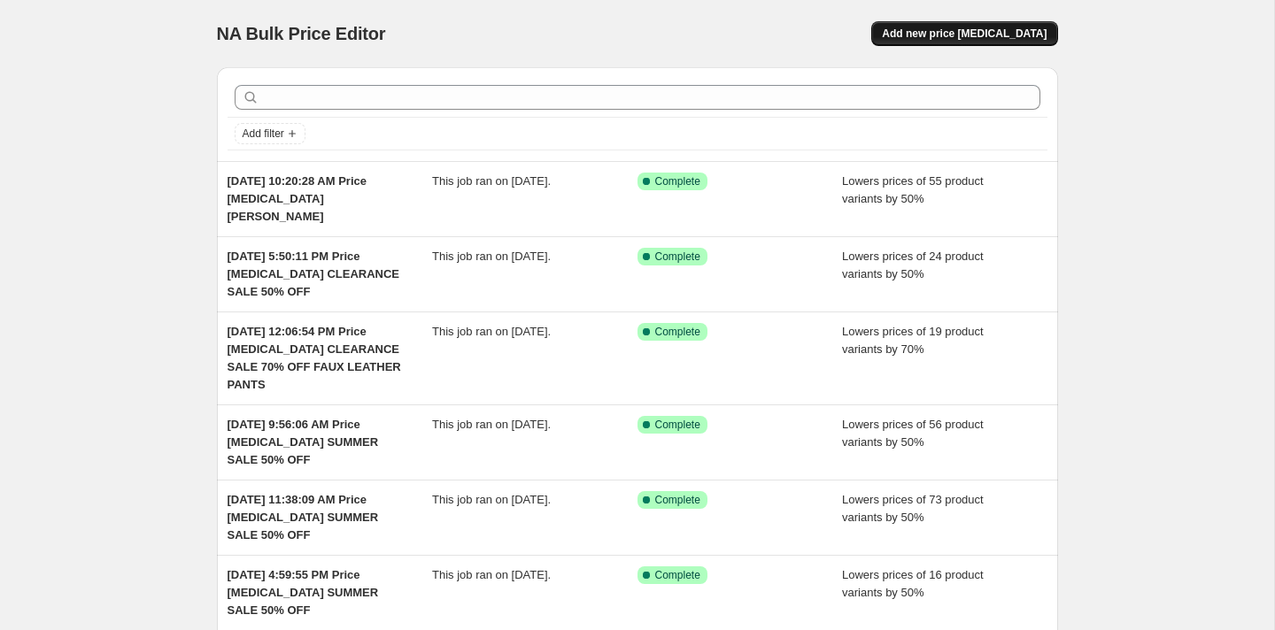
click at [1004, 31] on span "Add new price [MEDICAL_DATA]" at bounding box center [964, 34] width 165 height 14
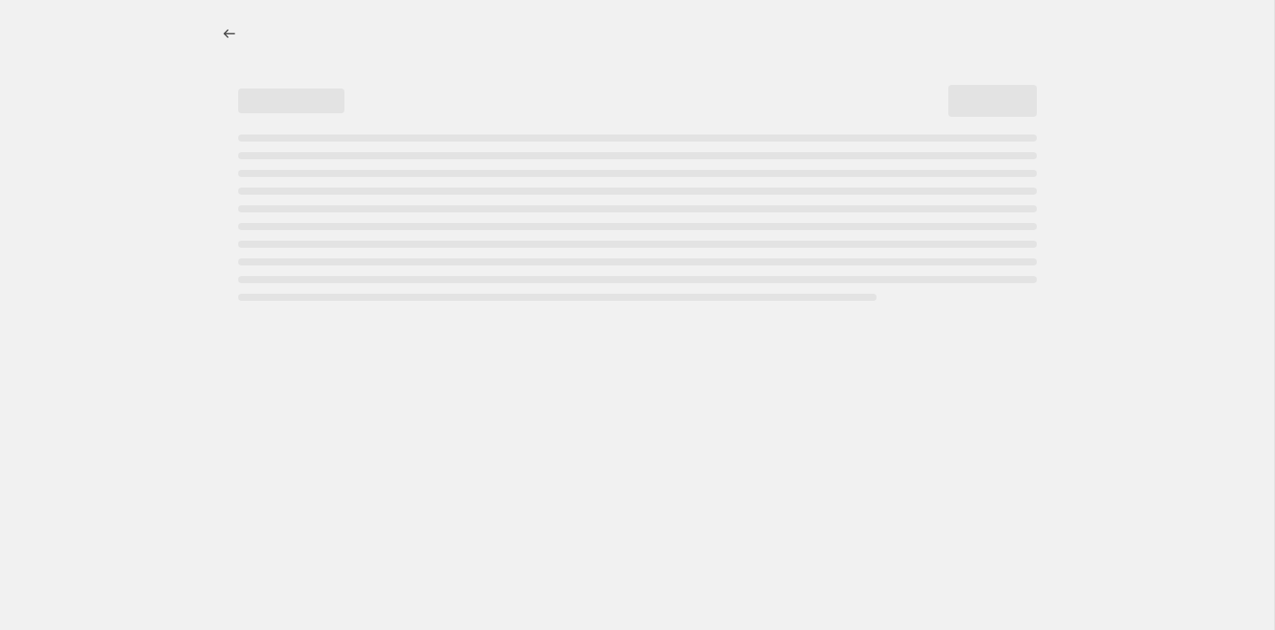
select select "percentage"
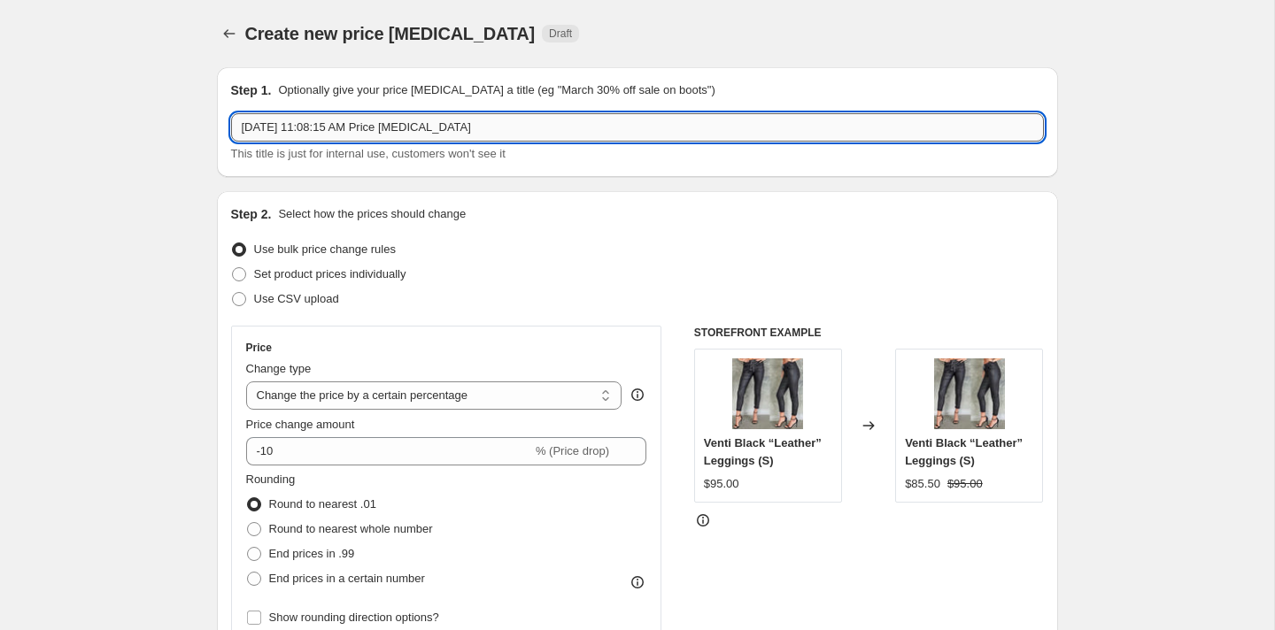
click at [525, 126] on input "Sep 5, 2025, 11:08:15 AM Price change job" at bounding box center [637, 127] width 813 height 28
type input "Sep 5, 2025, 11:08:15 AM Price change job pj salvage update"
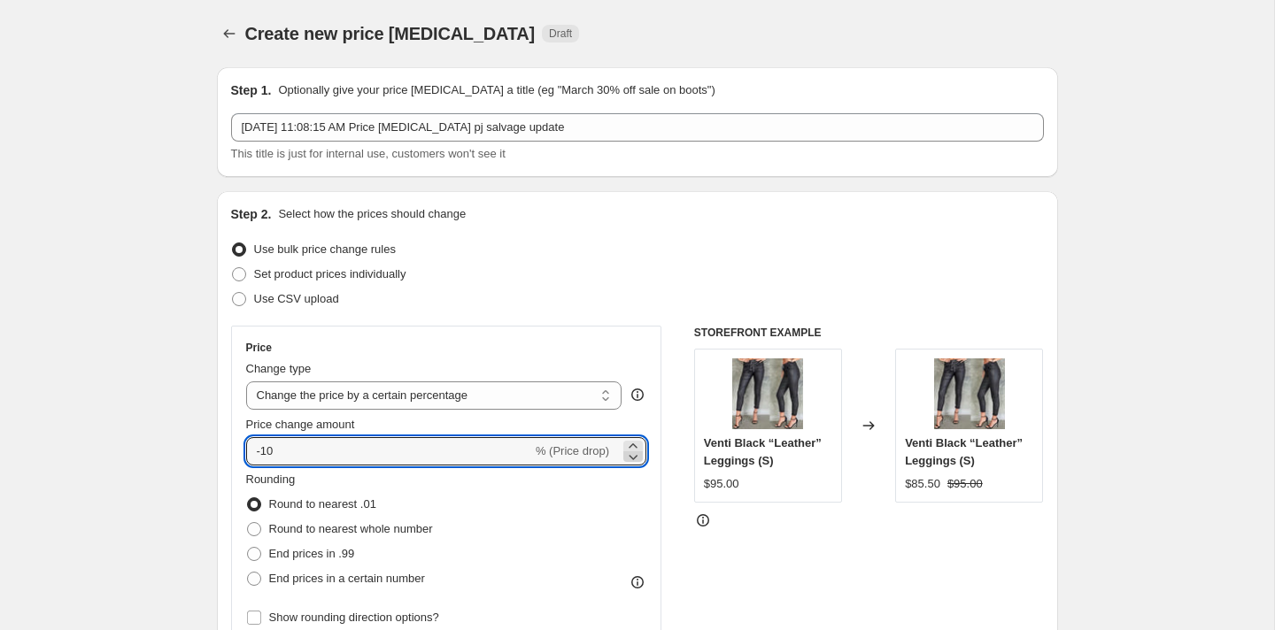
click at [632, 455] on icon at bounding box center [633, 457] width 18 height 18
click at [602, 479] on div "Rounding Round to nearest .01 Round to nearest whole number End prices in .99 E…" at bounding box center [446, 531] width 401 height 120
click at [637, 460] on icon at bounding box center [633, 457] width 18 height 18
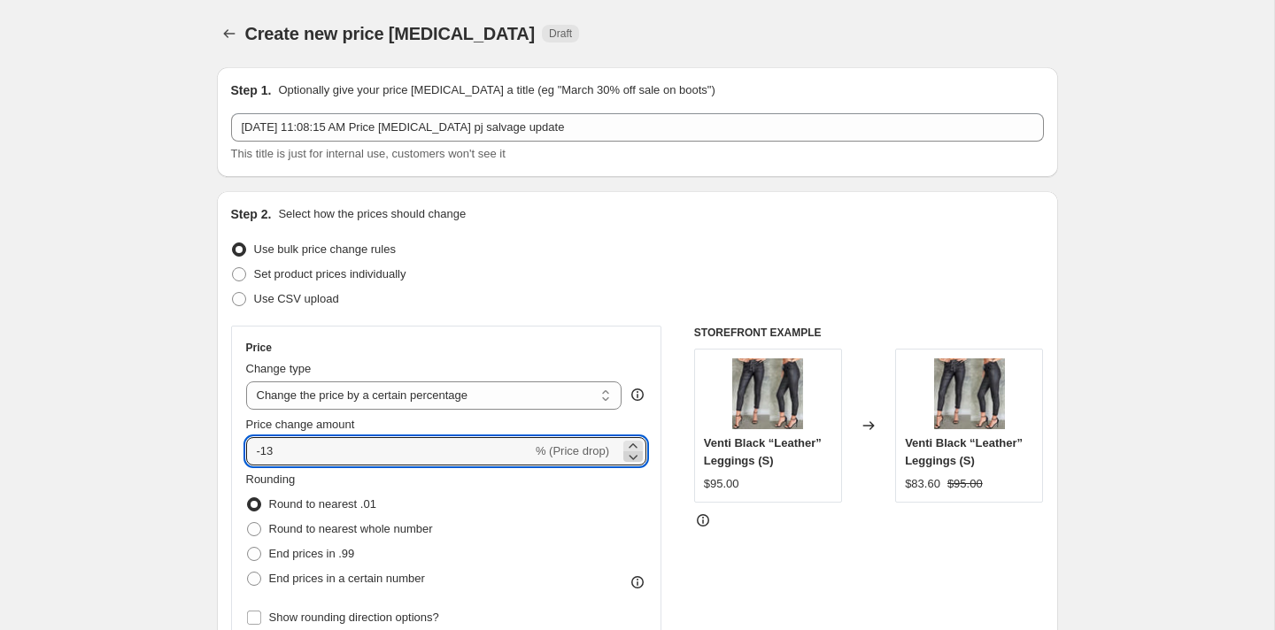
click at [637, 460] on icon at bounding box center [633, 457] width 18 height 18
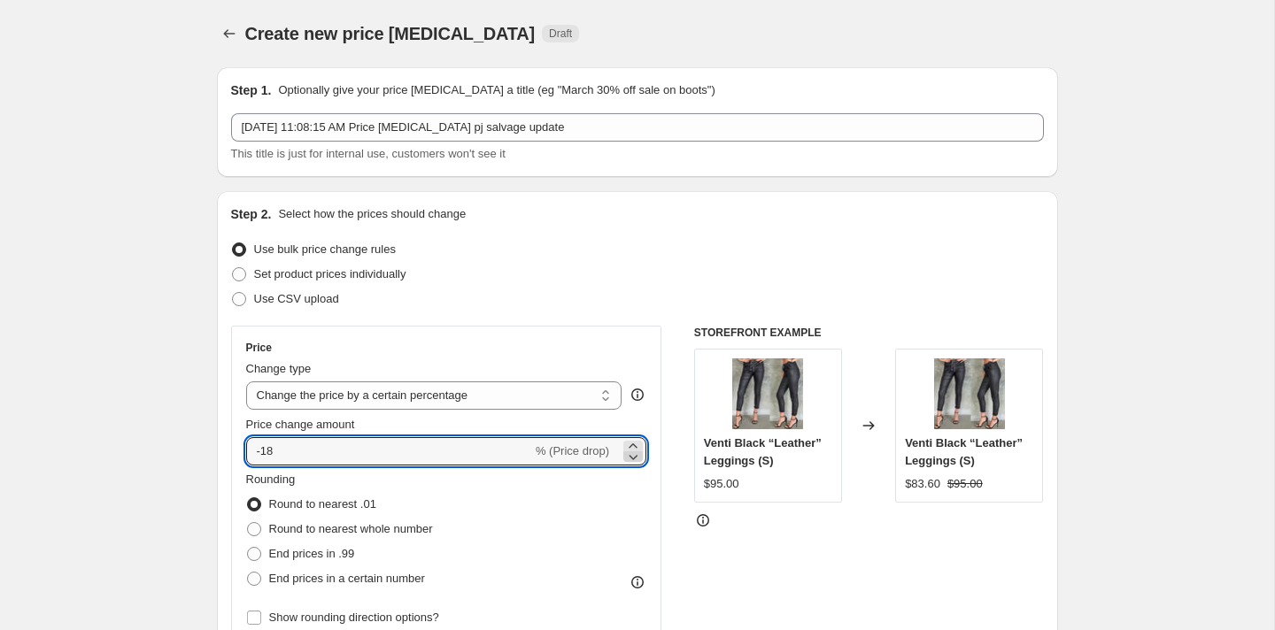
click at [637, 460] on icon at bounding box center [633, 457] width 18 height 18
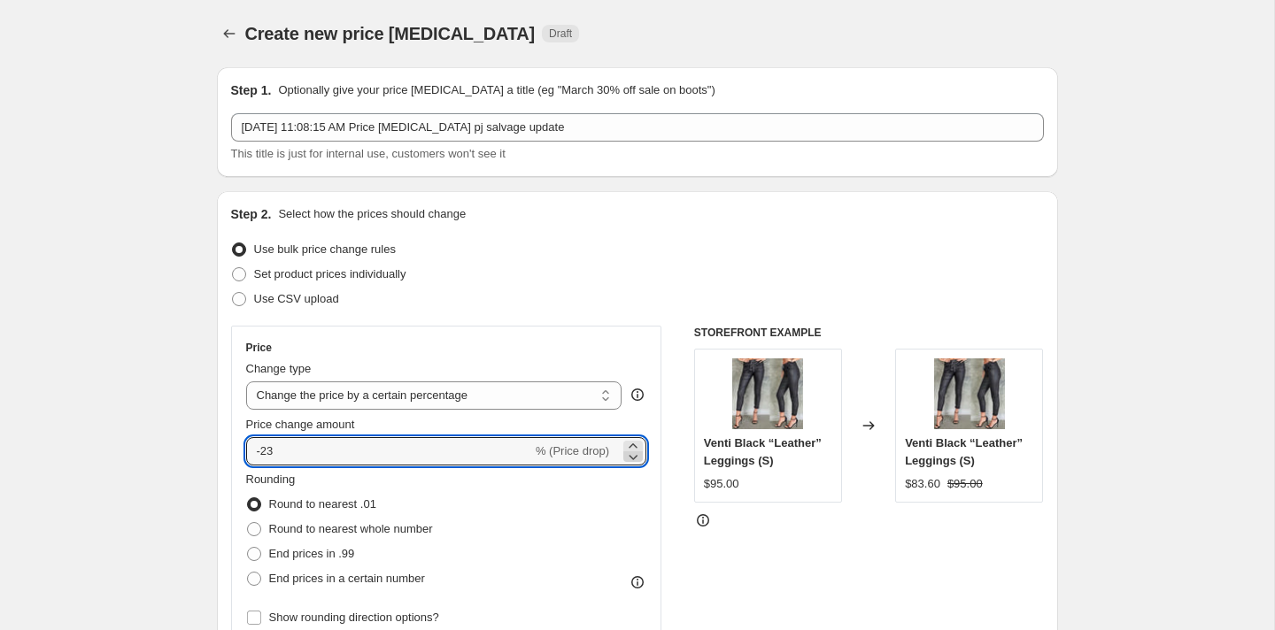
click at [637, 460] on icon at bounding box center [633, 457] width 18 height 18
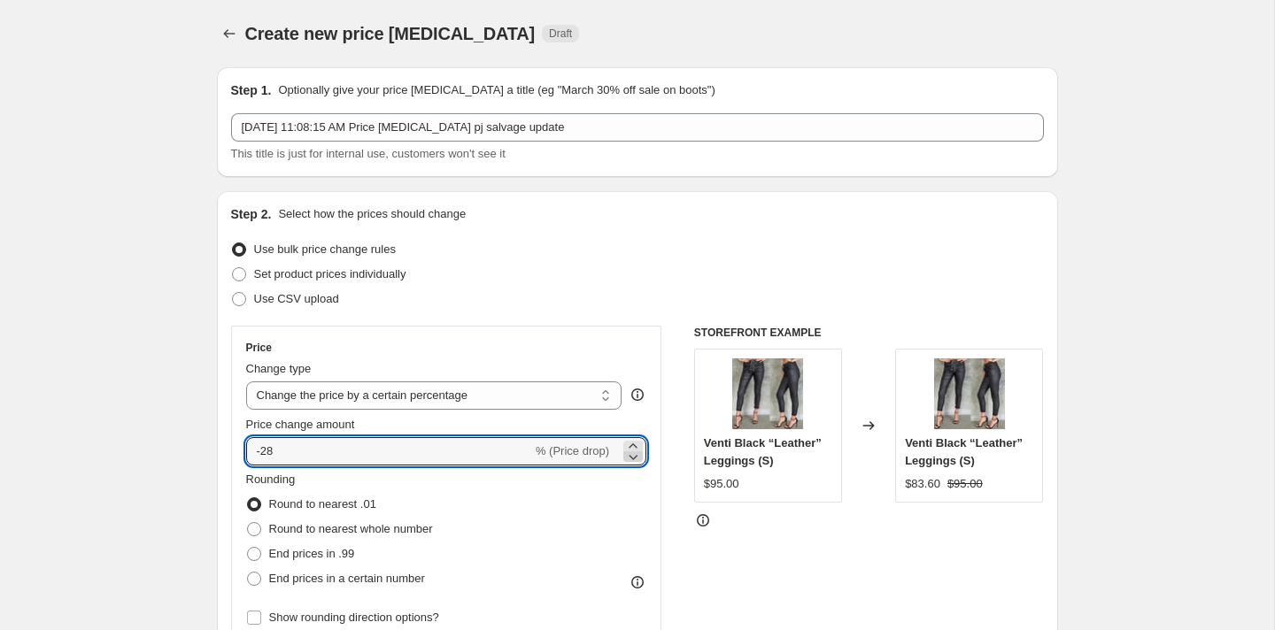
click at [637, 460] on icon at bounding box center [633, 457] width 18 height 18
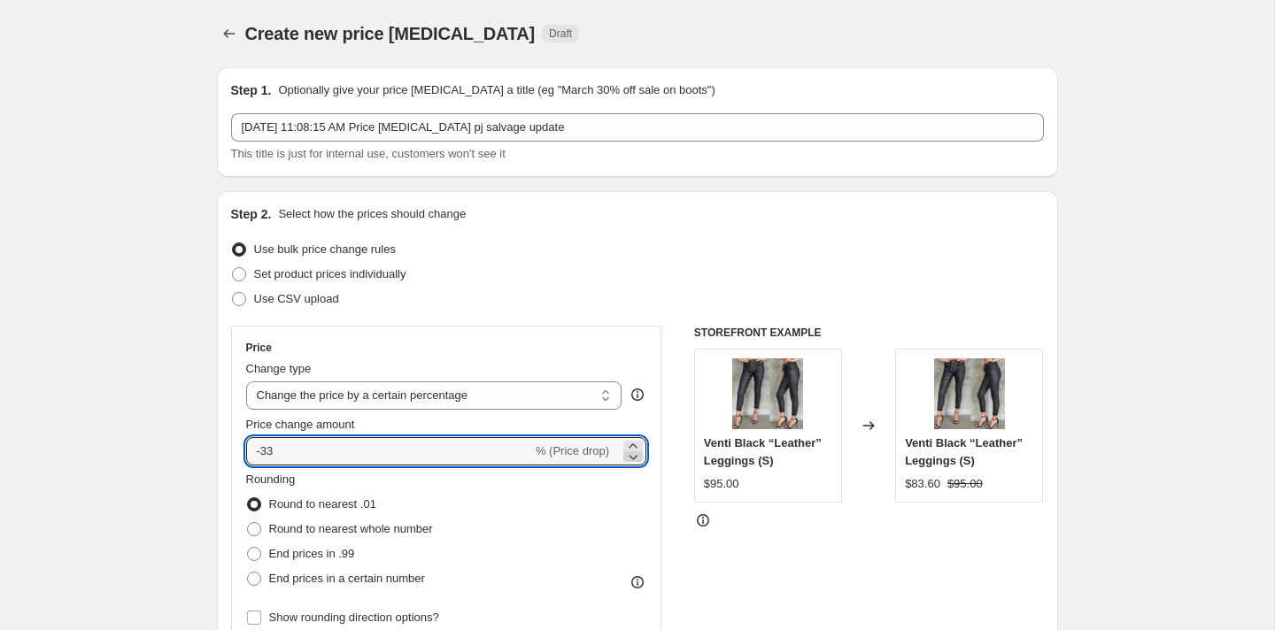
click at [637, 460] on icon at bounding box center [633, 457] width 18 height 18
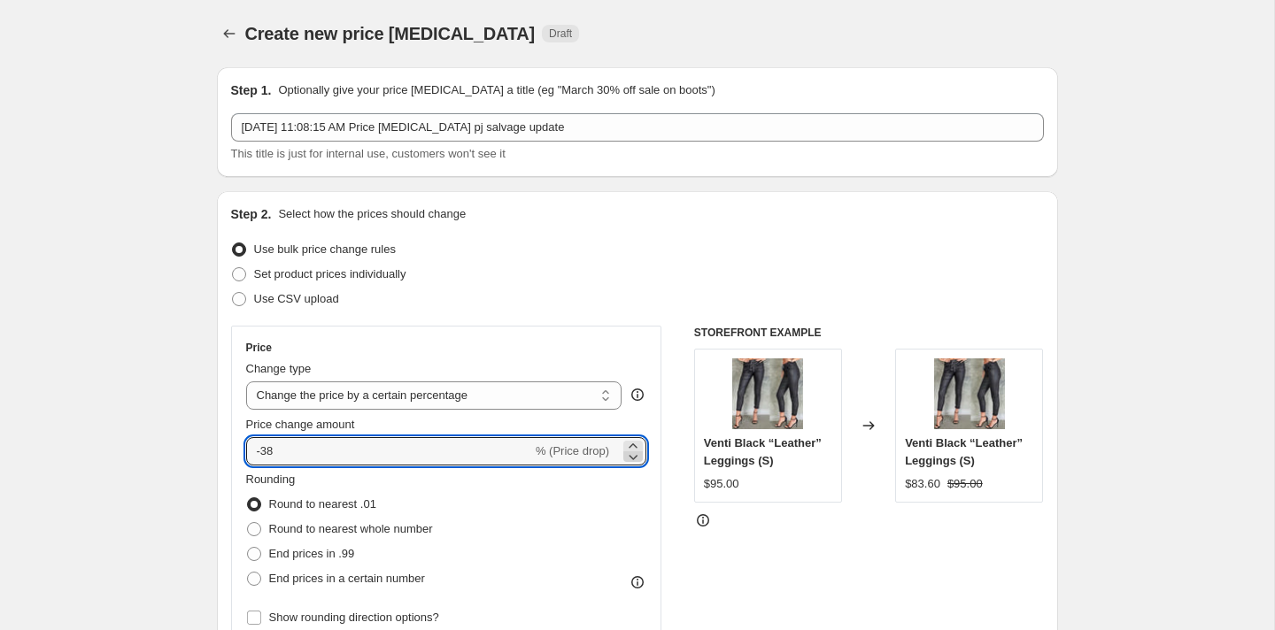
click at [637, 460] on icon at bounding box center [633, 457] width 18 height 18
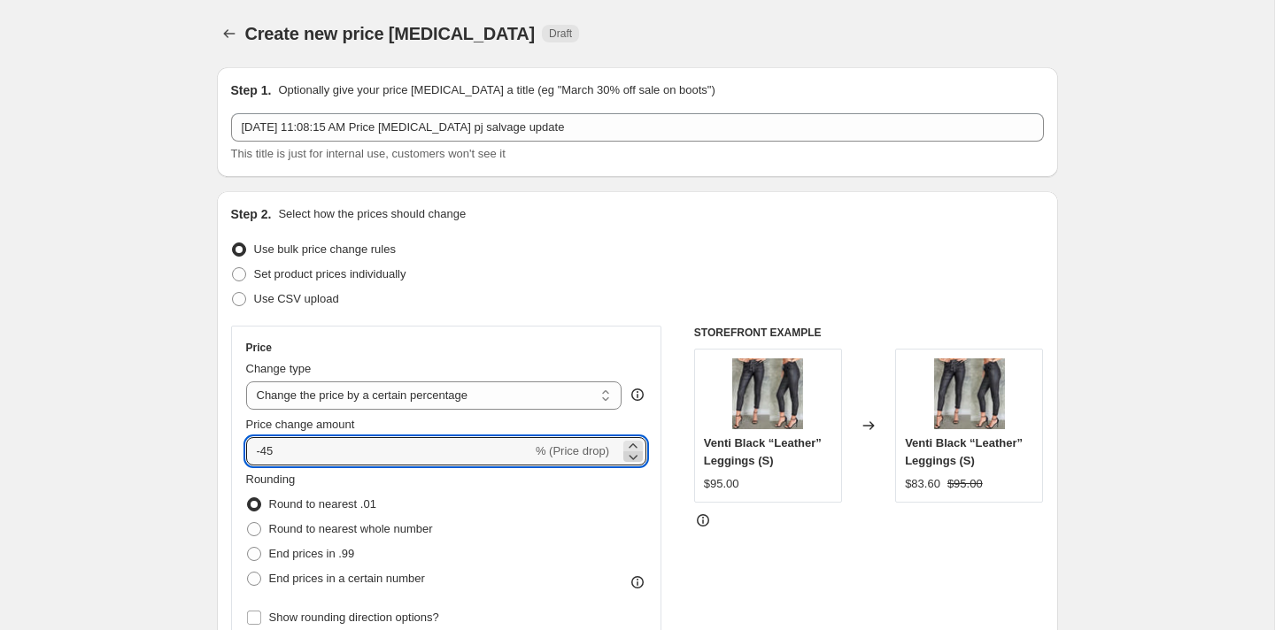
click at [637, 460] on icon at bounding box center [633, 457] width 18 height 18
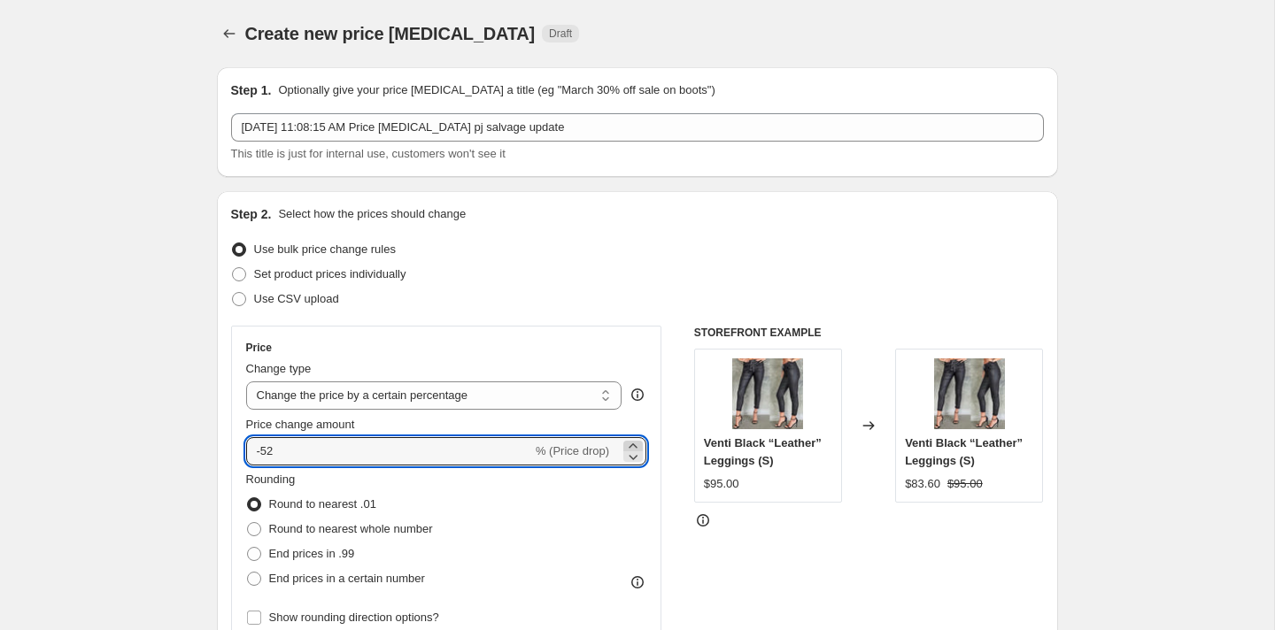
click at [638, 446] on icon at bounding box center [633, 446] width 18 height 18
click at [637, 455] on icon at bounding box center [634, 457] width 9 height 5
click at [635, 447] on icon at bounding box center [633, 446] width 8 height 4
click at [633, 457] on icon at bounding box center [633, 457] width 18 height 18
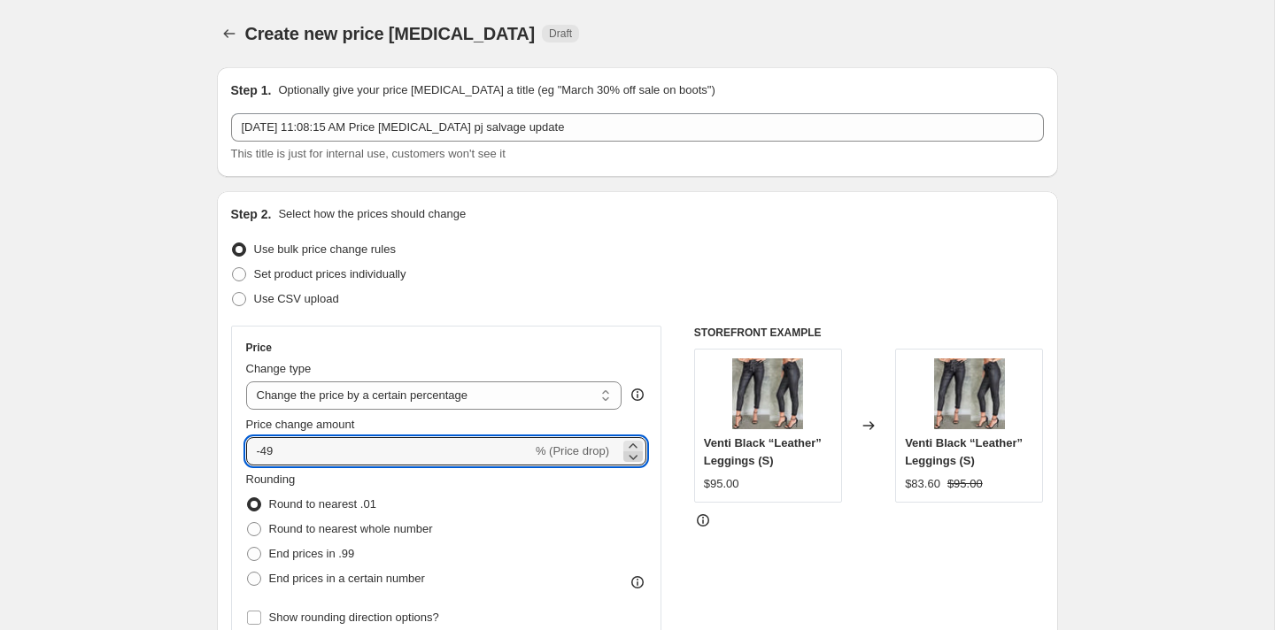
type input "-50"
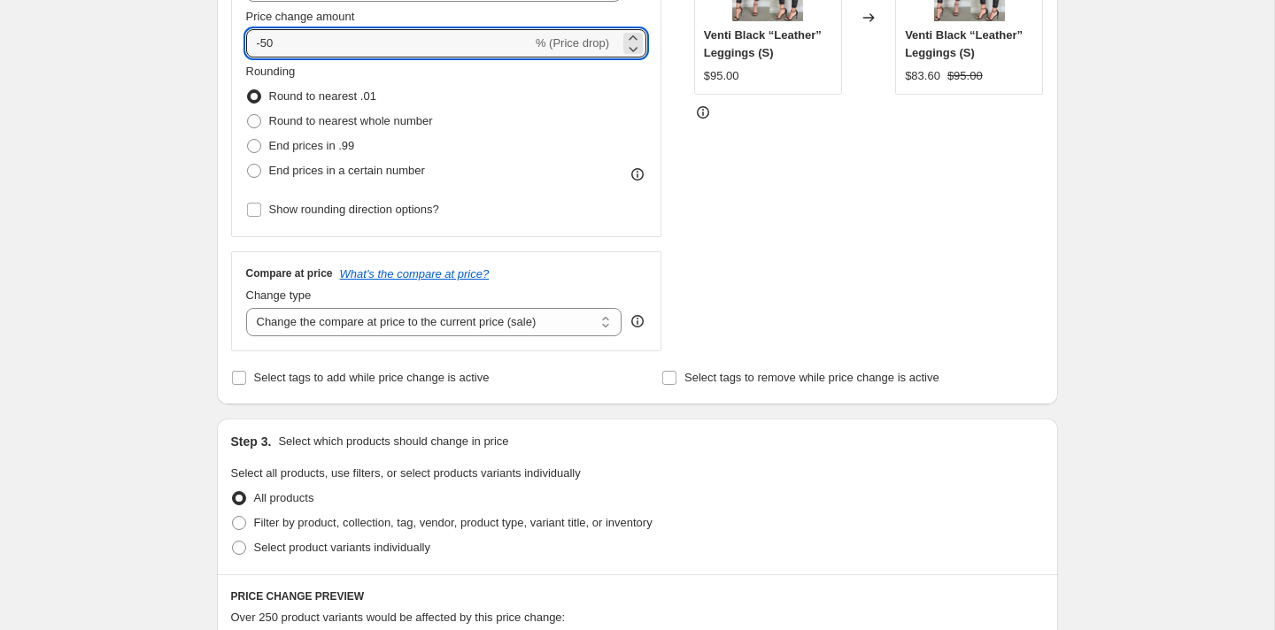
scroll to position [415, 0]
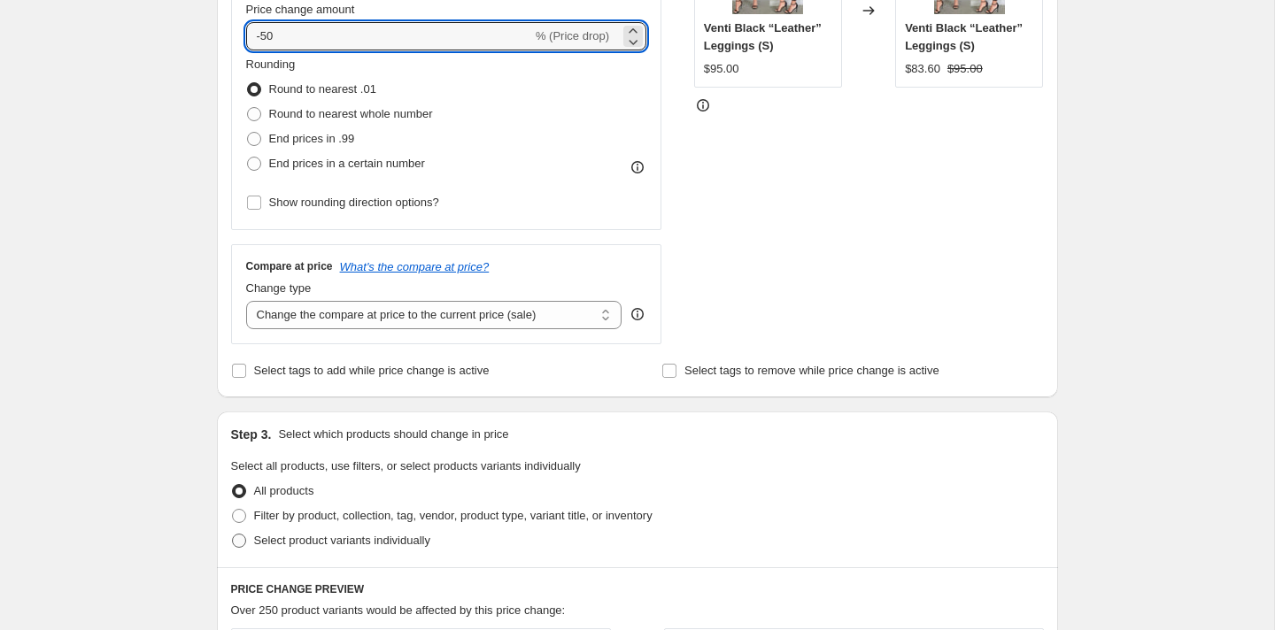
click at [238, 541] on span at bounding box center [239, 541] width 14 height 14
click at [233, 535] on input "Select product variants individually" at bounding box center [232, 534] width 1 height 1
radio input "true"
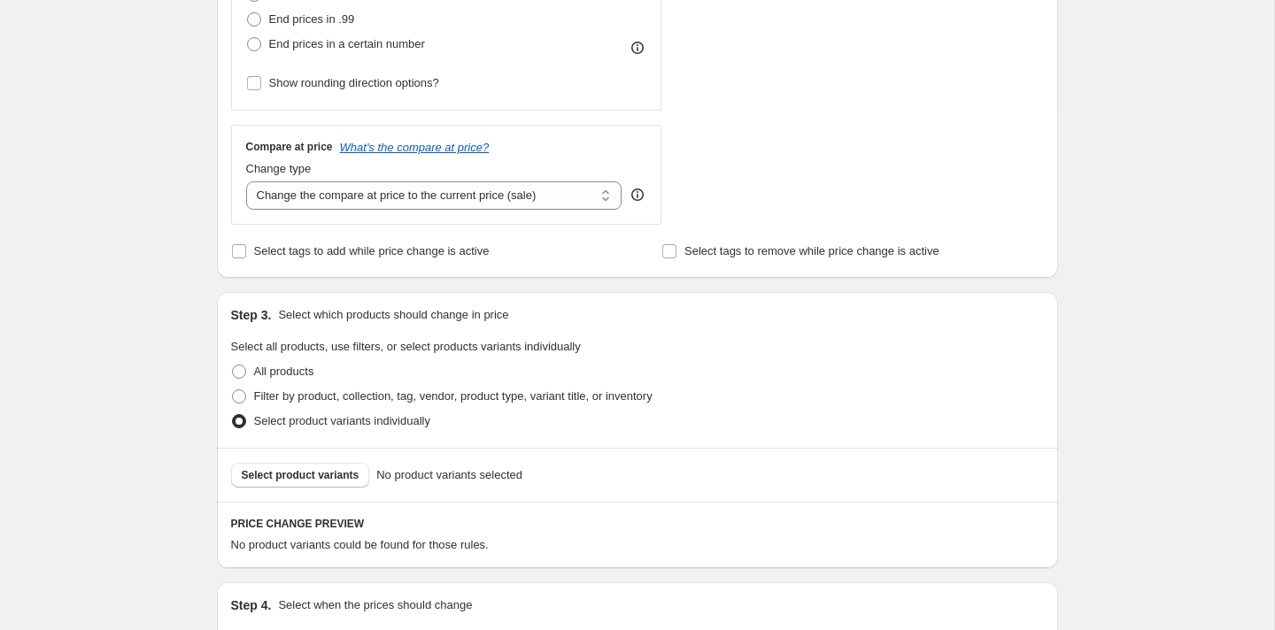
scroll to position [537, 0]
click at [323, 476] on span "Select product variants" at bounding box center [301, 474] width 118 height 14
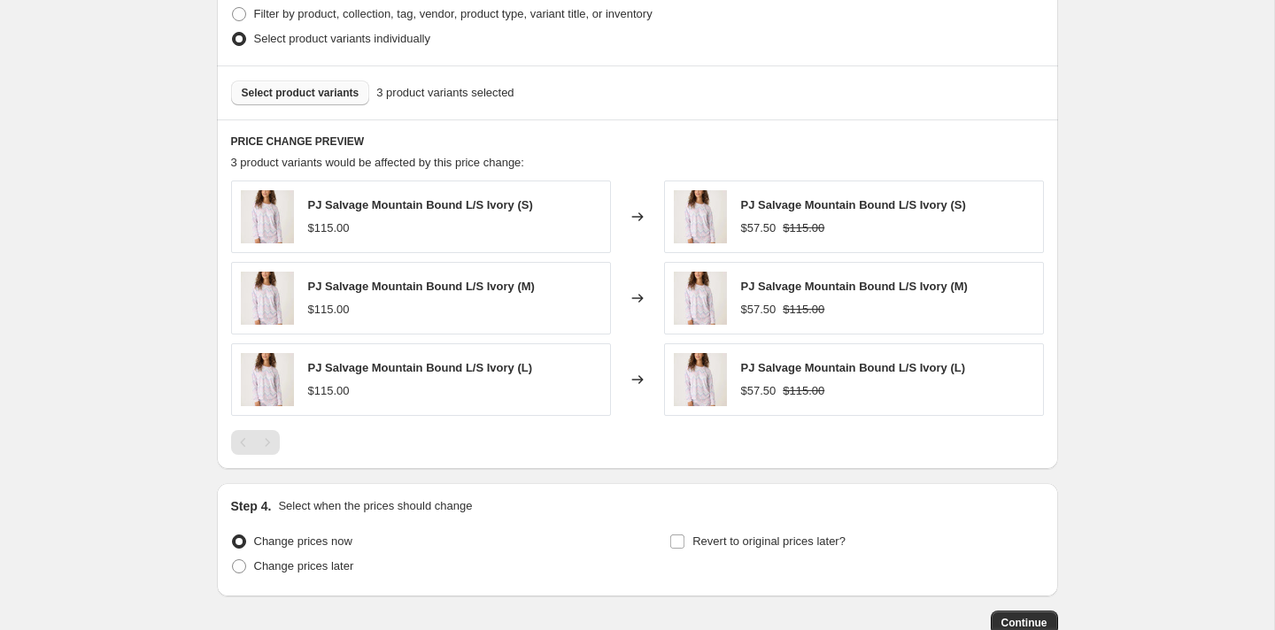
scroll to position [1031, 0]
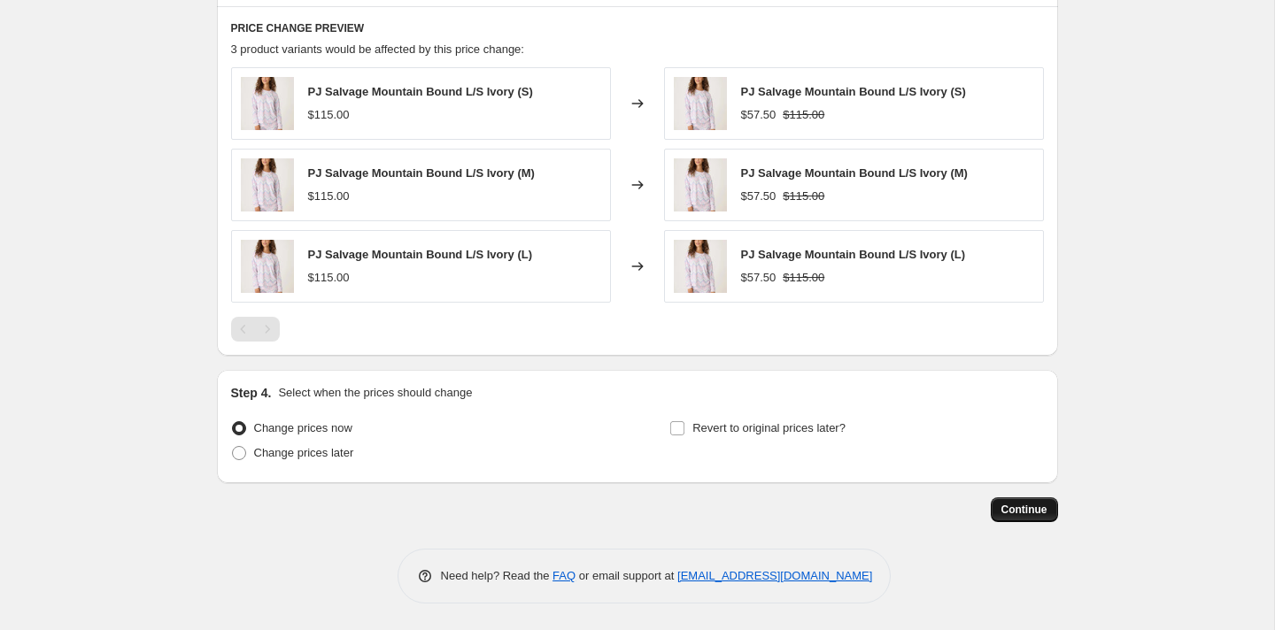
click at [1016, 515] on span "Continue" at bounding box center [1025, 510] width 46 height 14
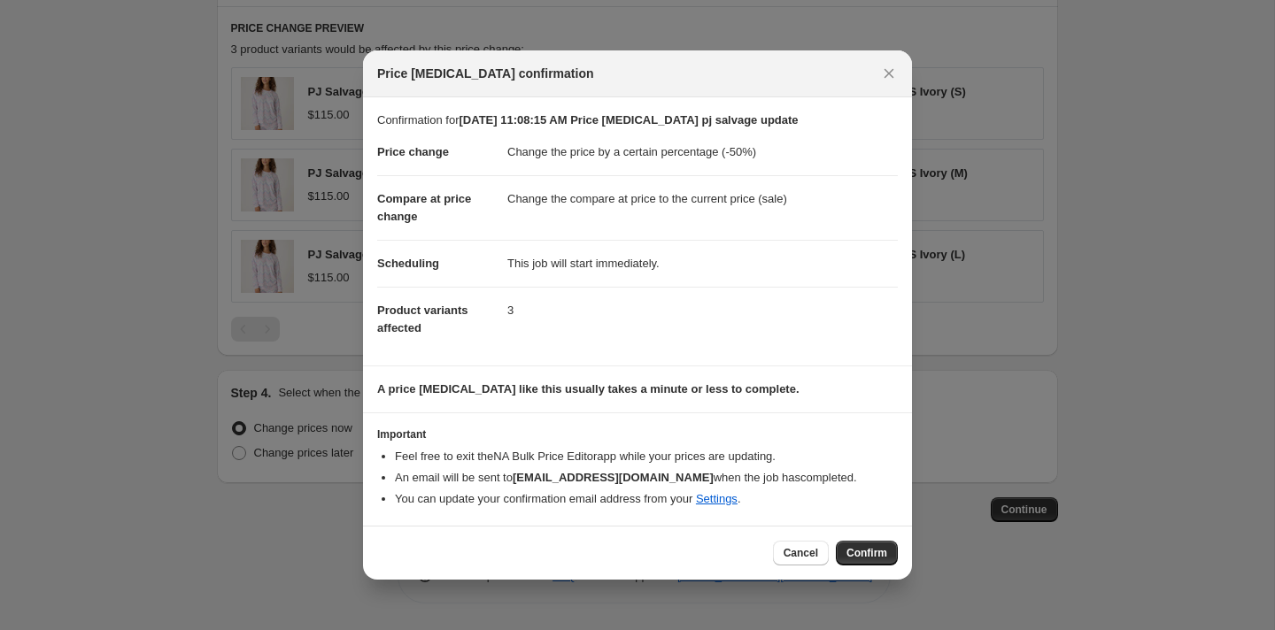
click at [858, 565] on div "Cancel Confirm" at bounding box center [637, 553] width 549 height 54
click at [861, 557] on span "Confirm" at bounding box center [867, 553] width 41 height 14
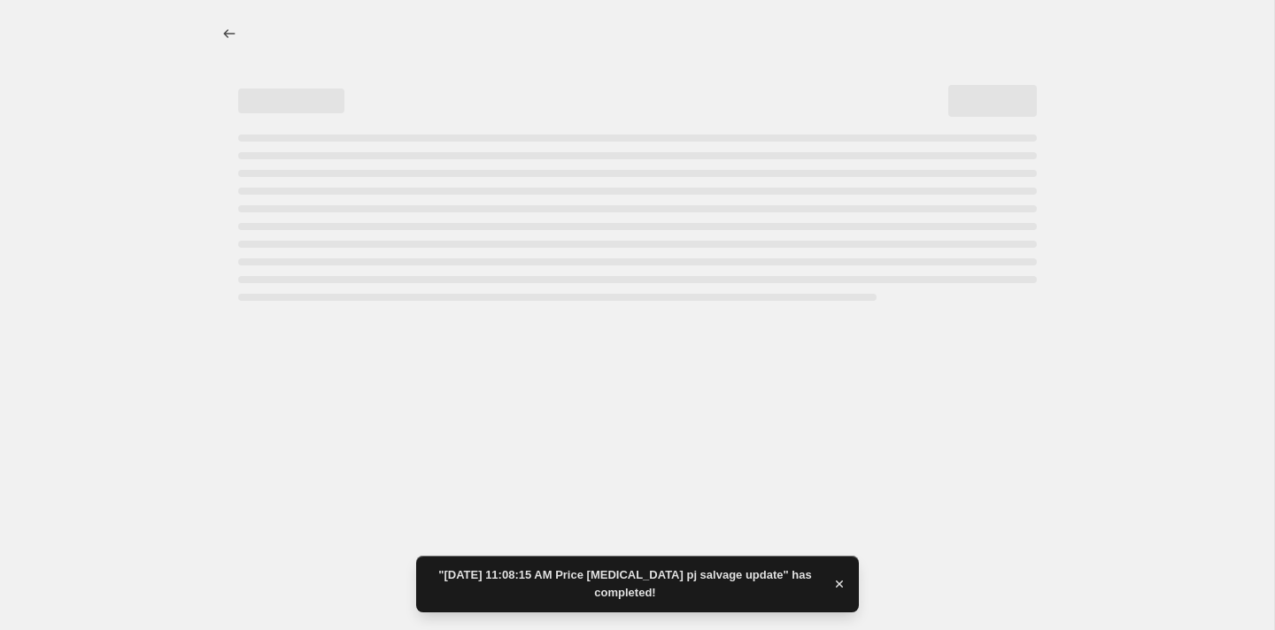
select select "percentage"
